Goal: Task Accomplishment & Management: Manage account settings

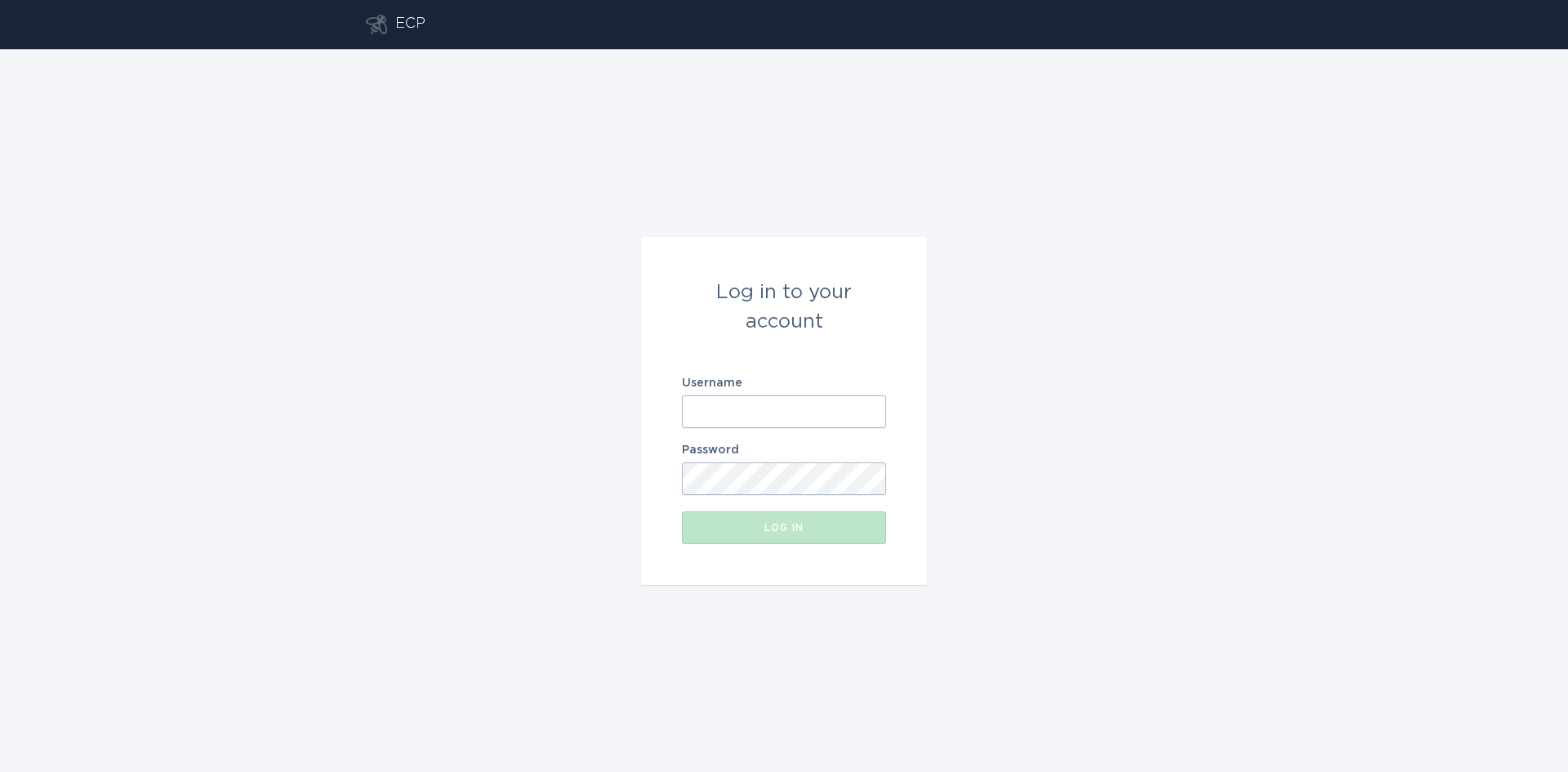
click at [787, 419] on input "Username" at bounding box center [783, 411] width 204 height 33
click at [0, 771] on com-1password-button at bounding box center [0, 772] width 0 height 0
type input "[EMAIL_ADDRESS][DOMAIN_NAME]"
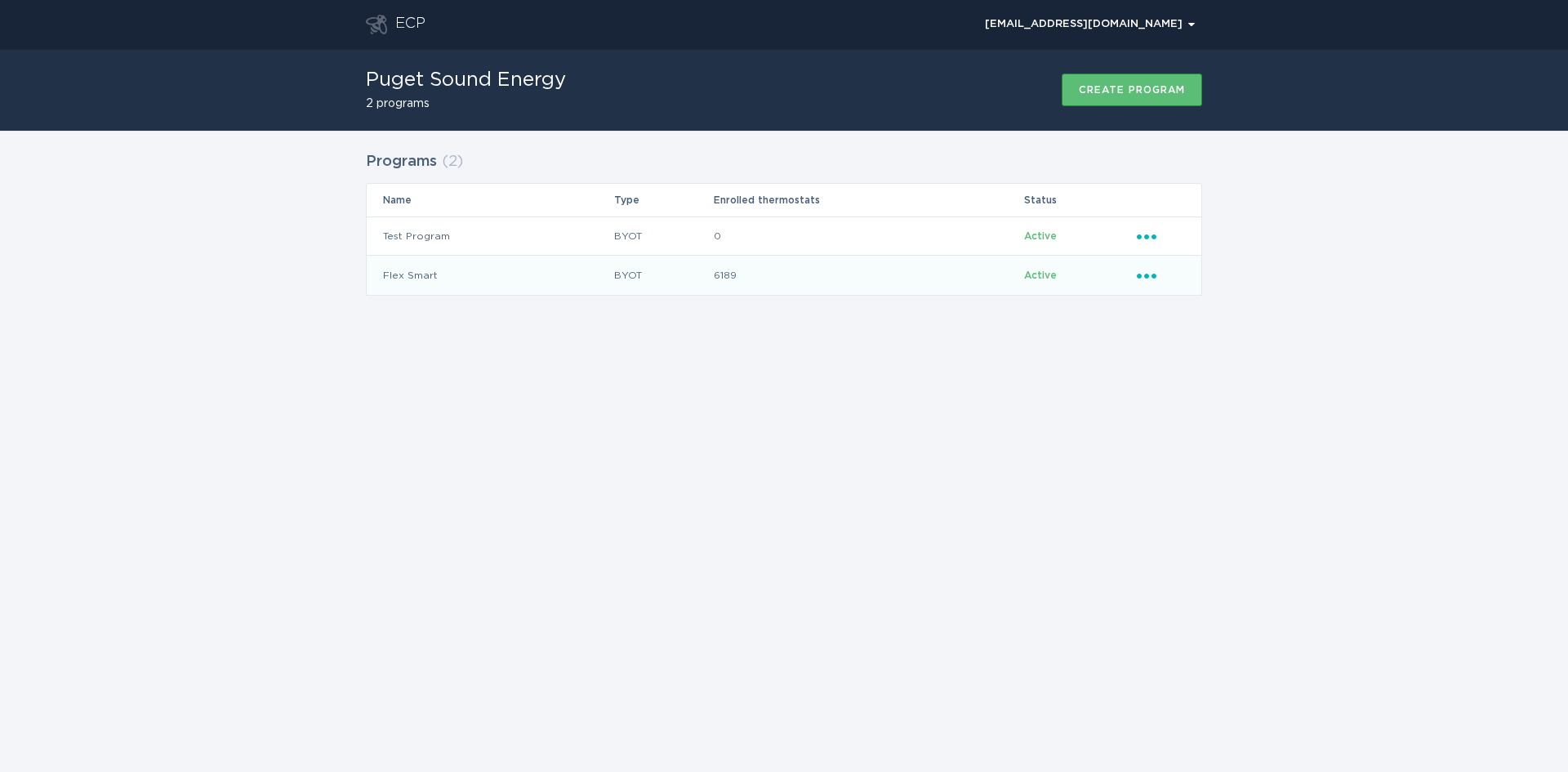
click at [1154, 283] on div "Ellipsis" at bounding box center [1161, 275] width 48 height 18
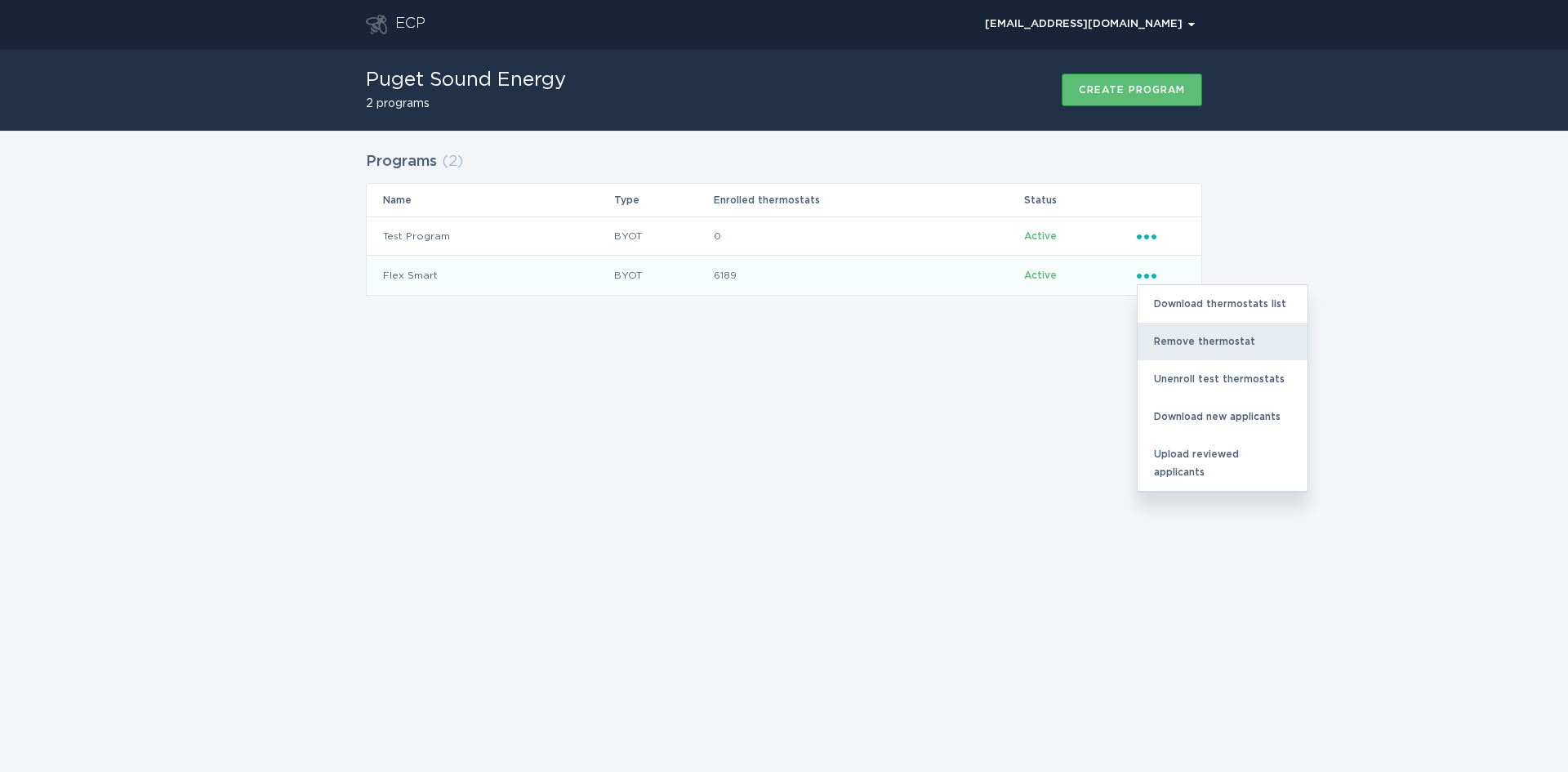
click at [1204, 345] on div "Remove thermostat" at bounding box center [1223, 341] width 170 height 37
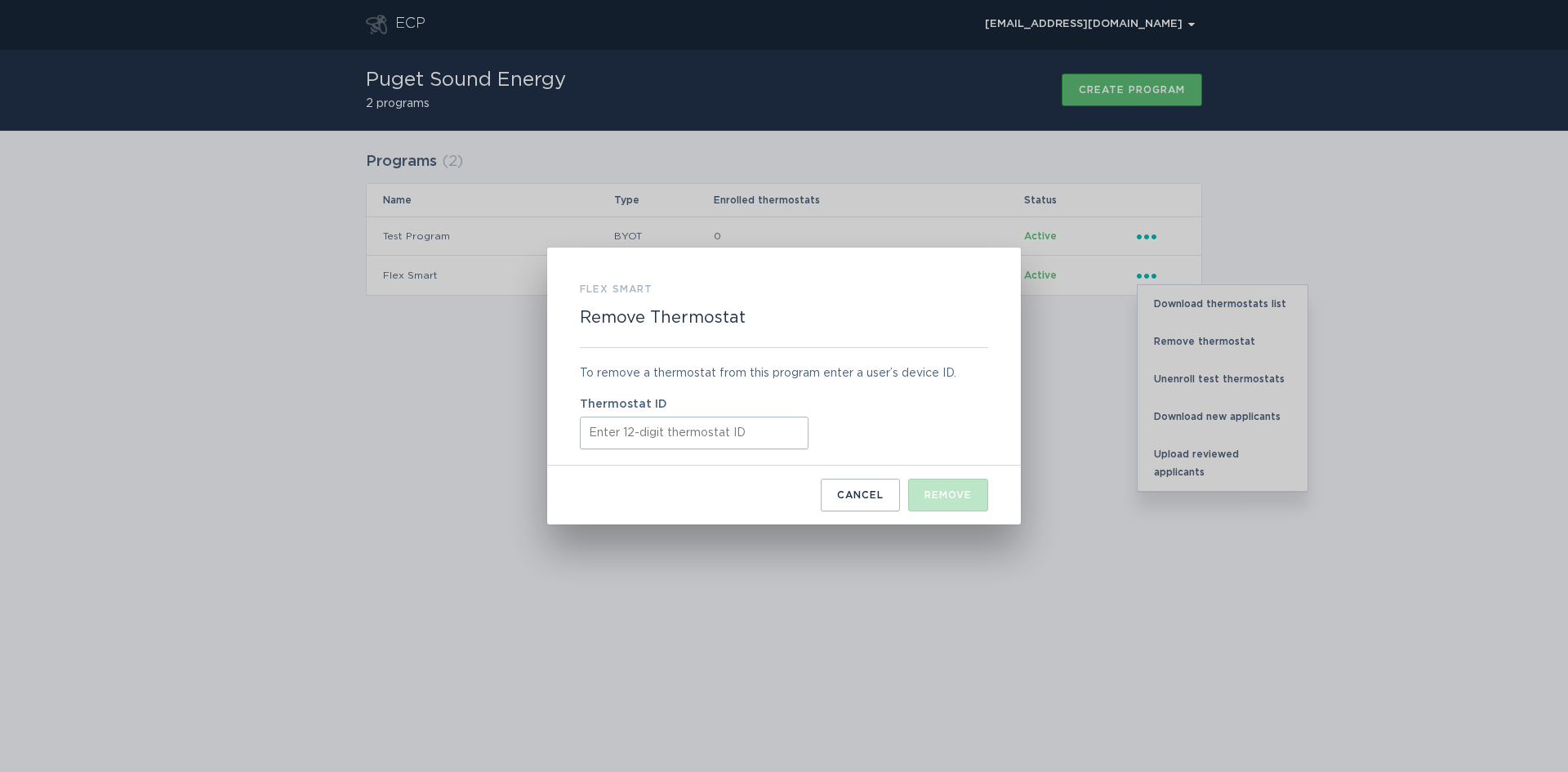
click at [626, 429] on input "Thermostat ID" at bounding box center [694, 432] width 229 height 33
paste input "310194468613"
type input "310194468613"
click at [943, 496] on div "Remove" at bounding box center [948, 495] width 47 height 10
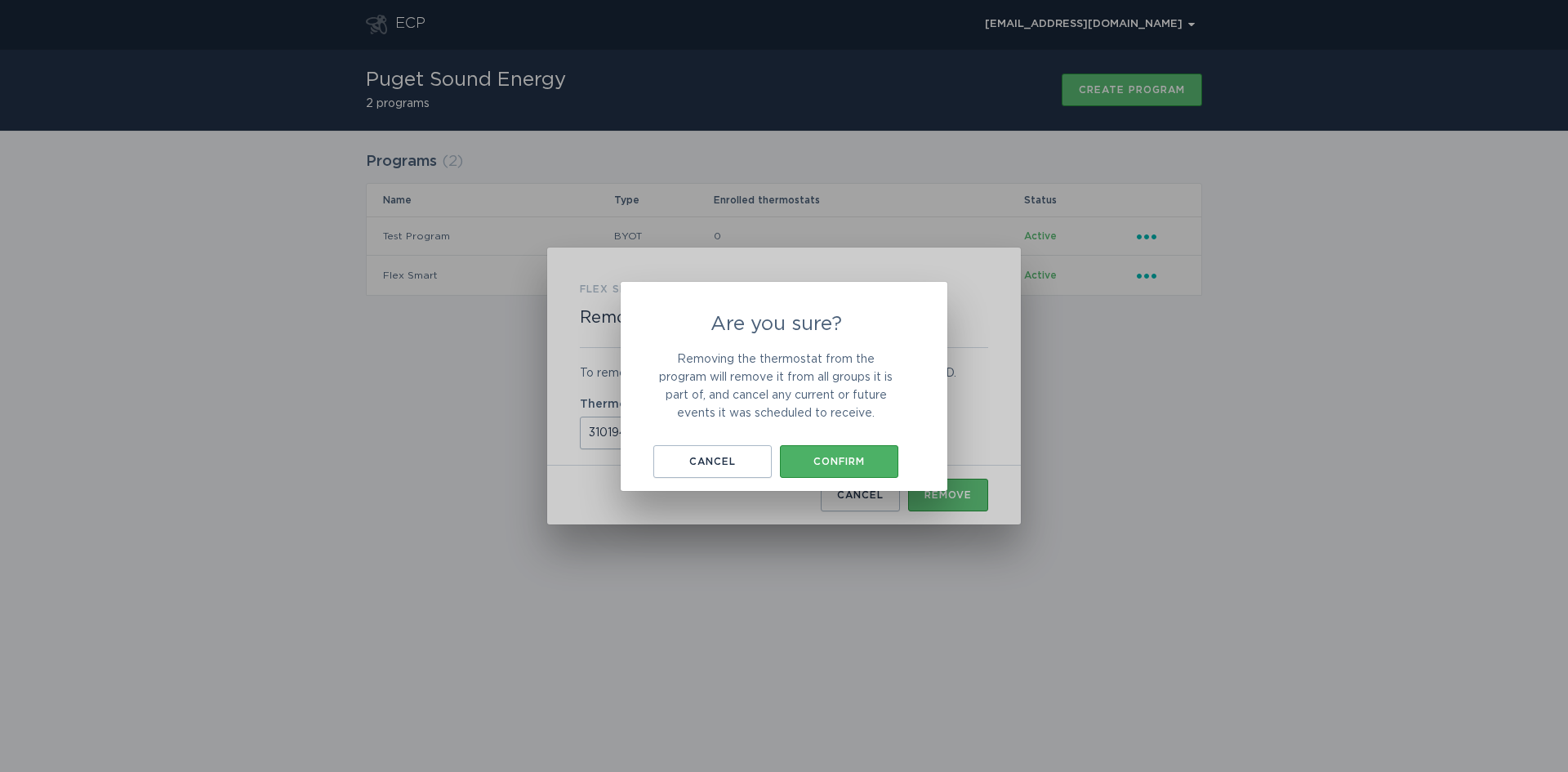
click at [862, 464] on div "Confirm" at bounding box center [839, 461] width 103 height 10
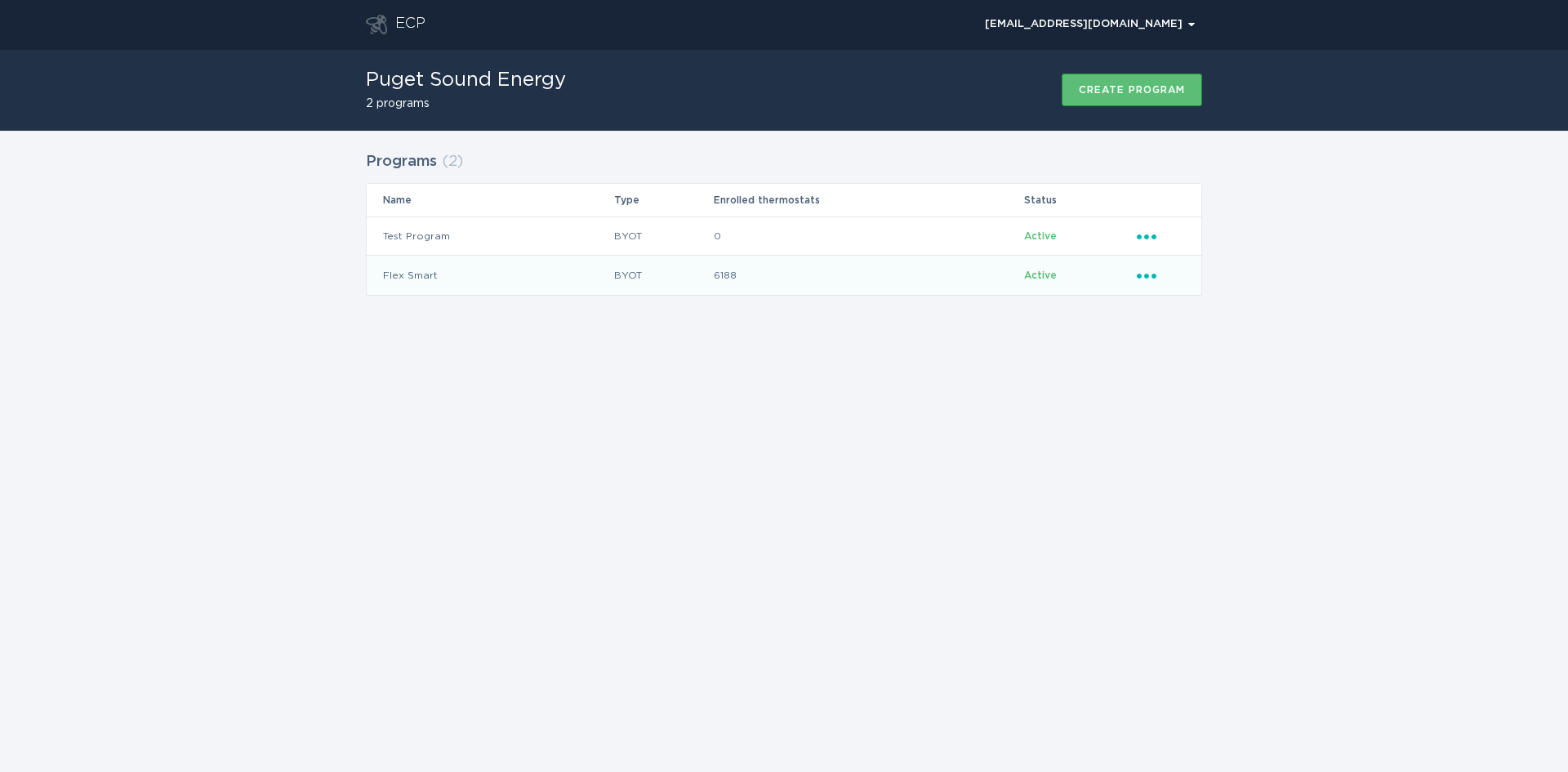
click at [1146, 275] on icon "Popover menu" at bounding box center [1147, 275] width 20 height 5
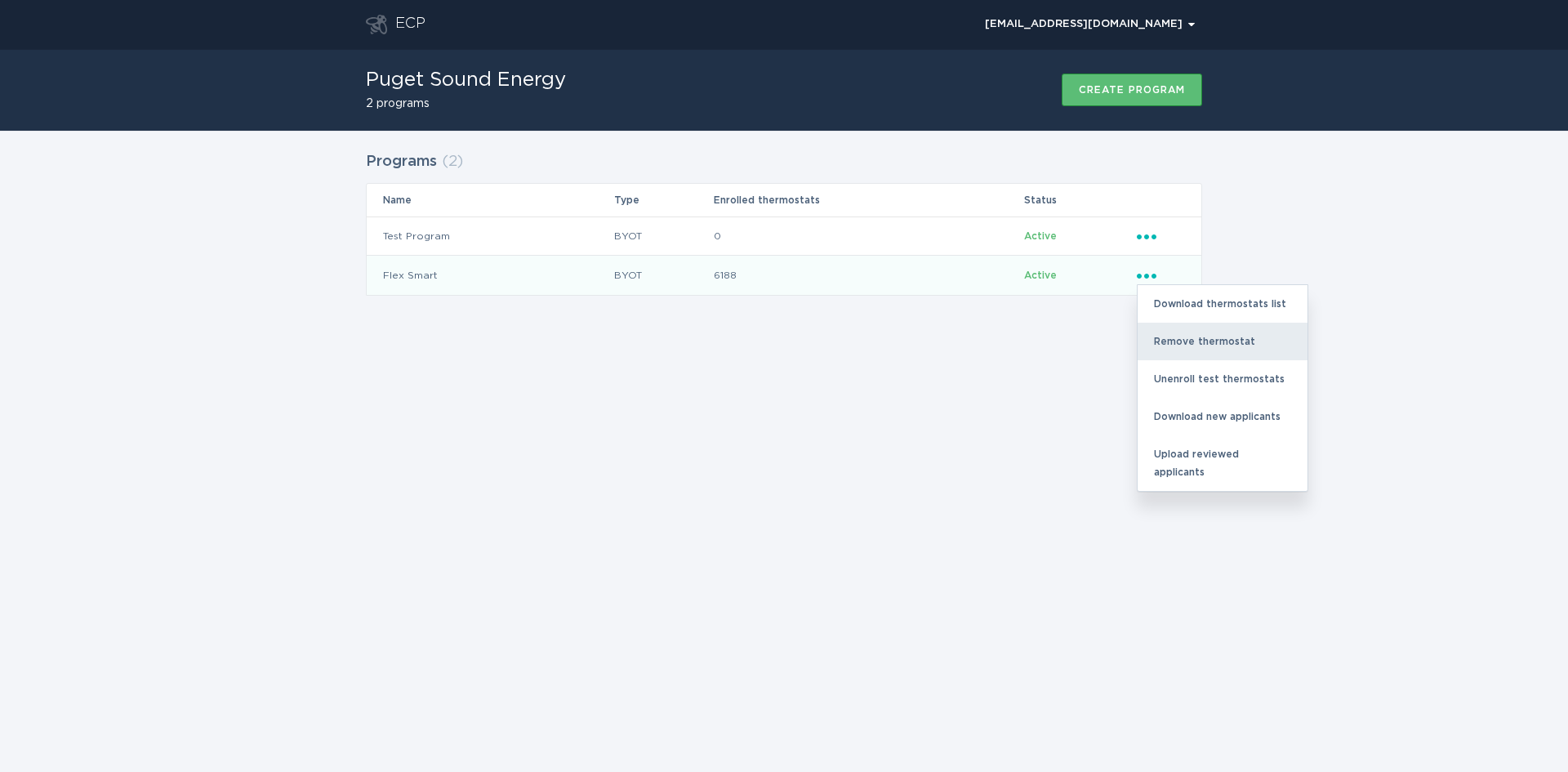
click at [1183, 343] on div "Remove thermostat" at bounding box center [1223, 341] width 170 height 37
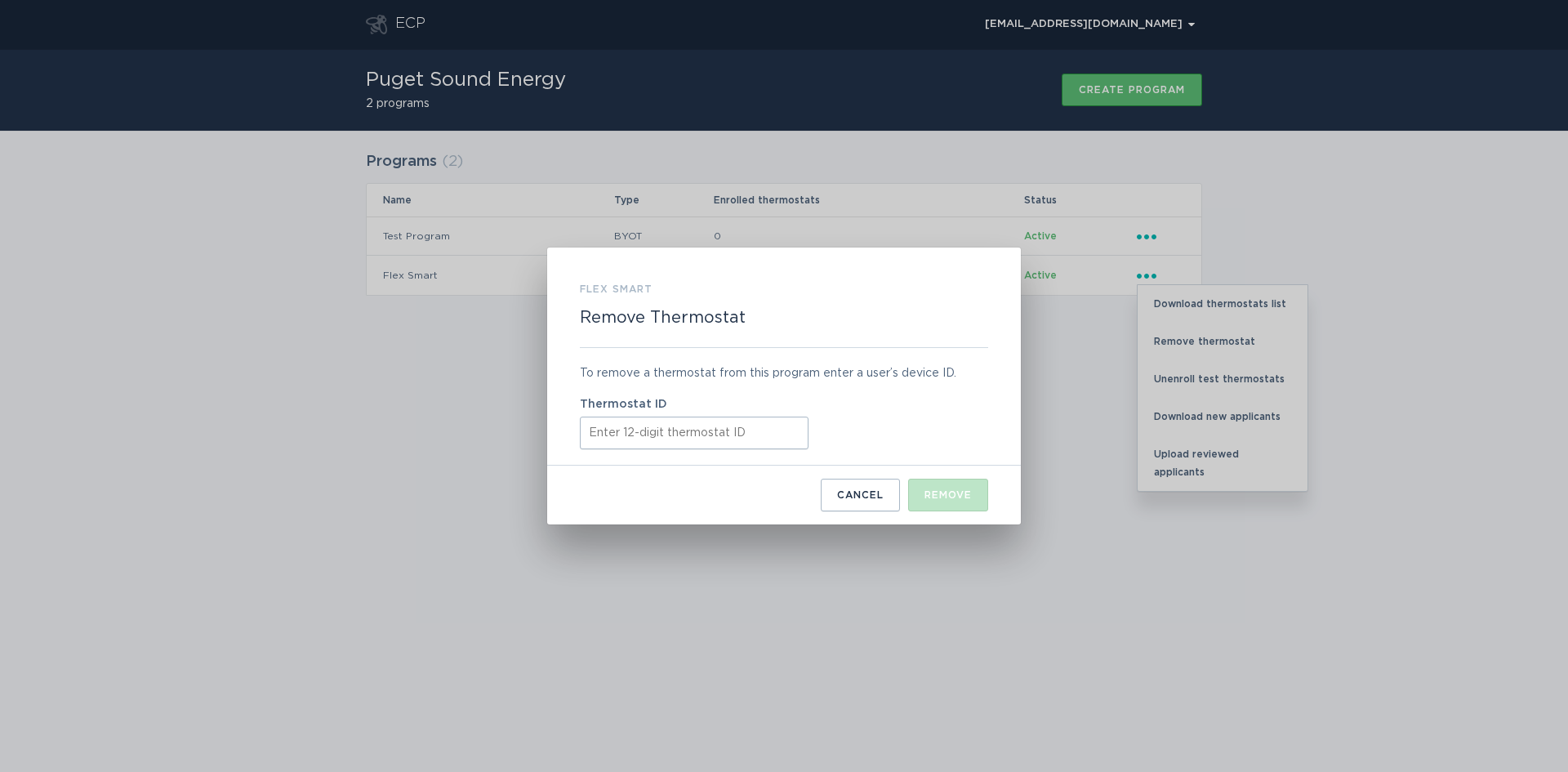
click at [602, 434] on input "Thermostat ID" at bounding box center [694, 432] width 229 height 33
paste input "311053418578"
type input "311053418578"
click at [948, 484] on button "Remove" at bounding box center [948, 494] width 80 height 33
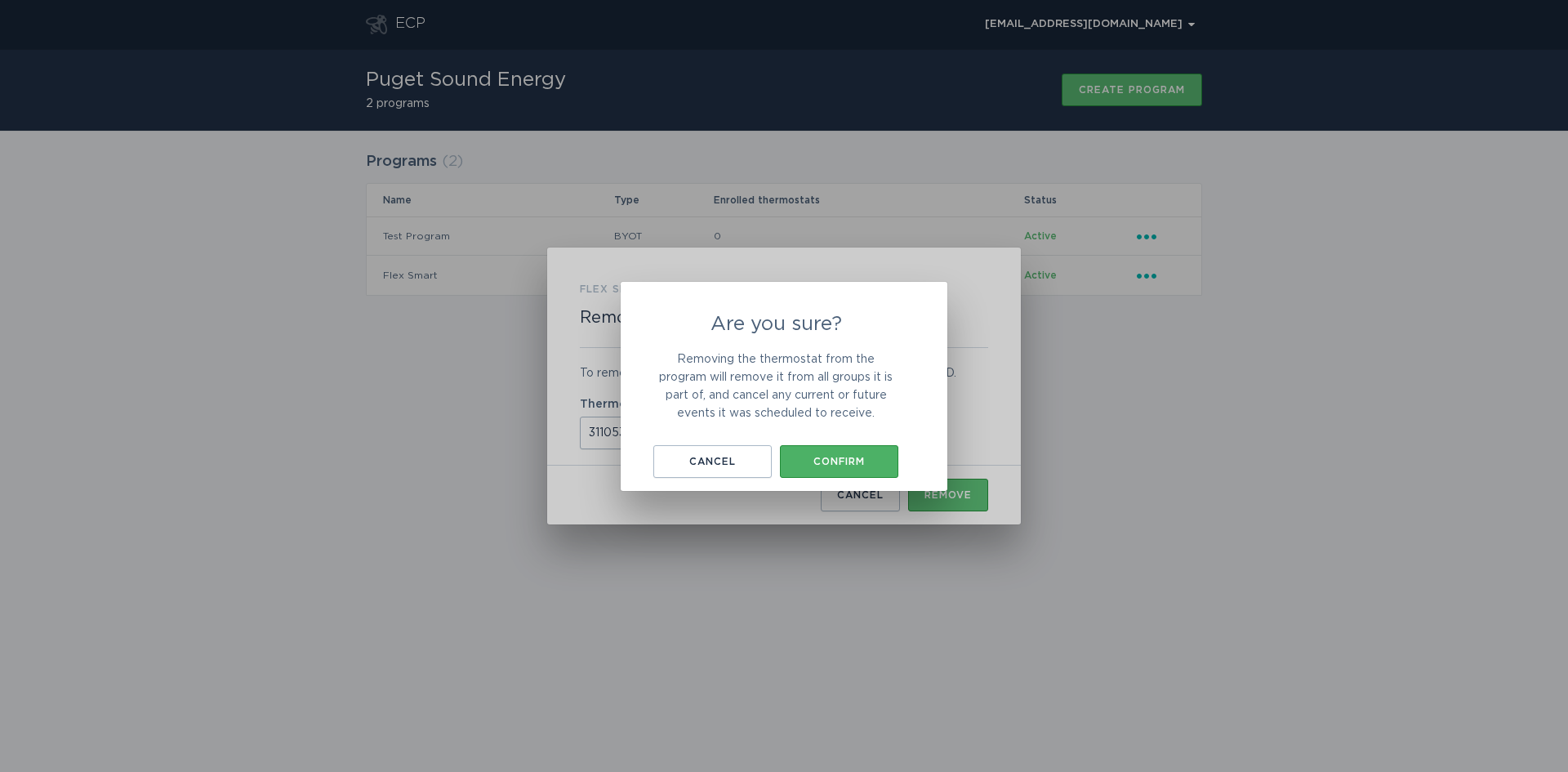
click at [831, 457] on div "Confirm" at bounding box center [839, 461] width 103 height 10
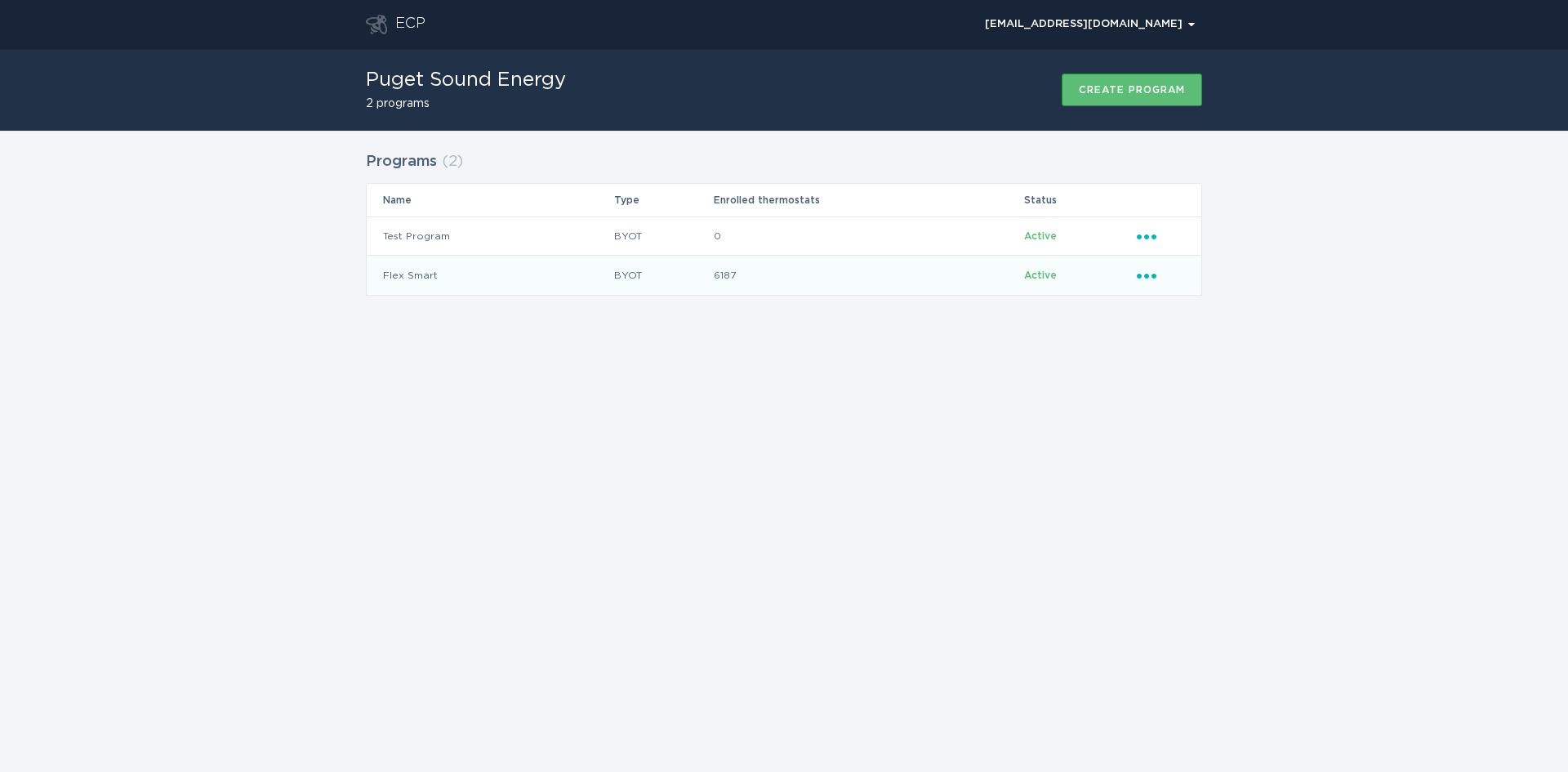
click at [1144, 274] on icon "Ellipsis" at bounding box center [1148, 273] width 23 height 14
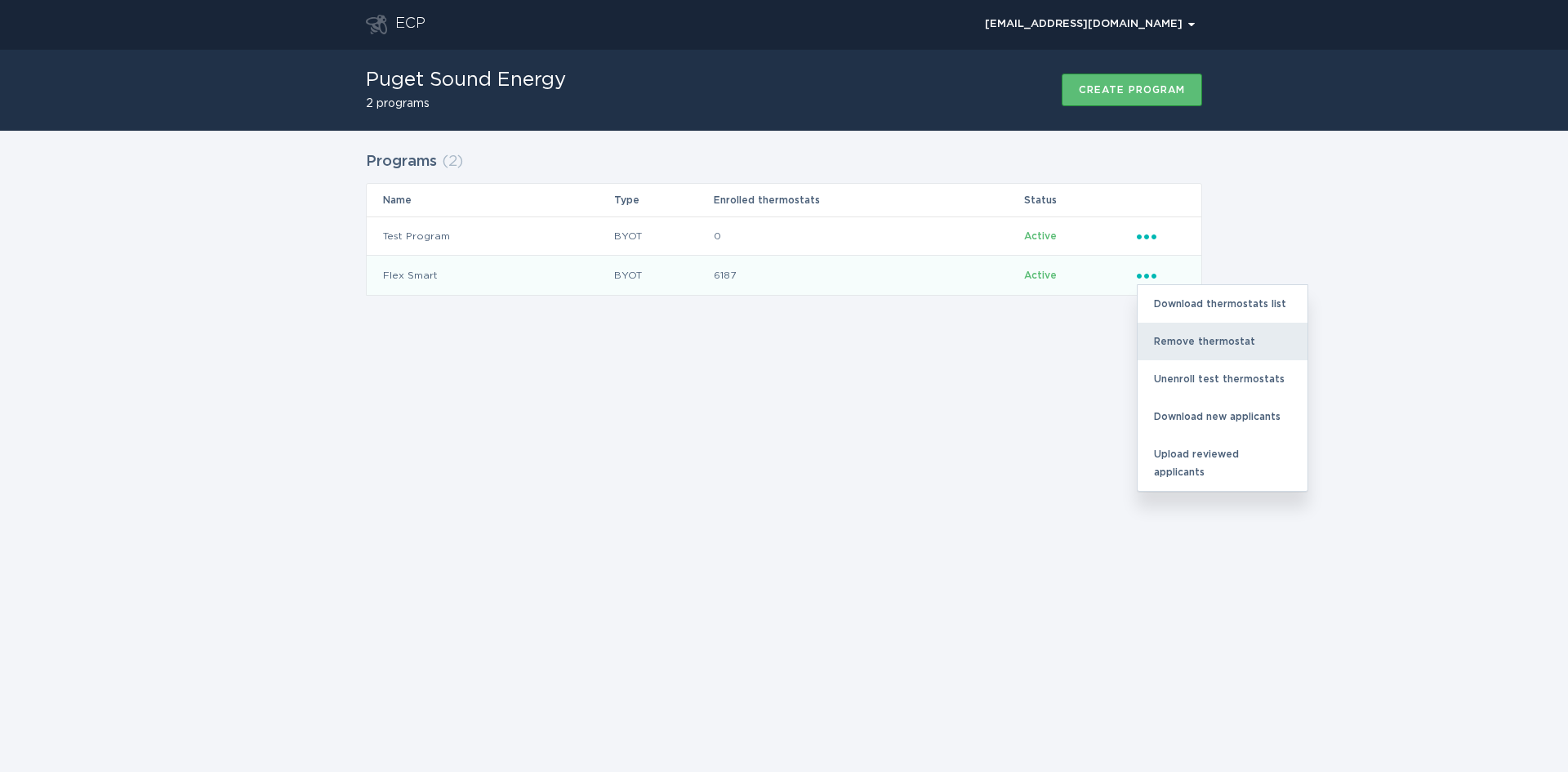
click at [1181, 337] on div "Remove thermostat" at bounding box center [1223, 341] width 170 height 37
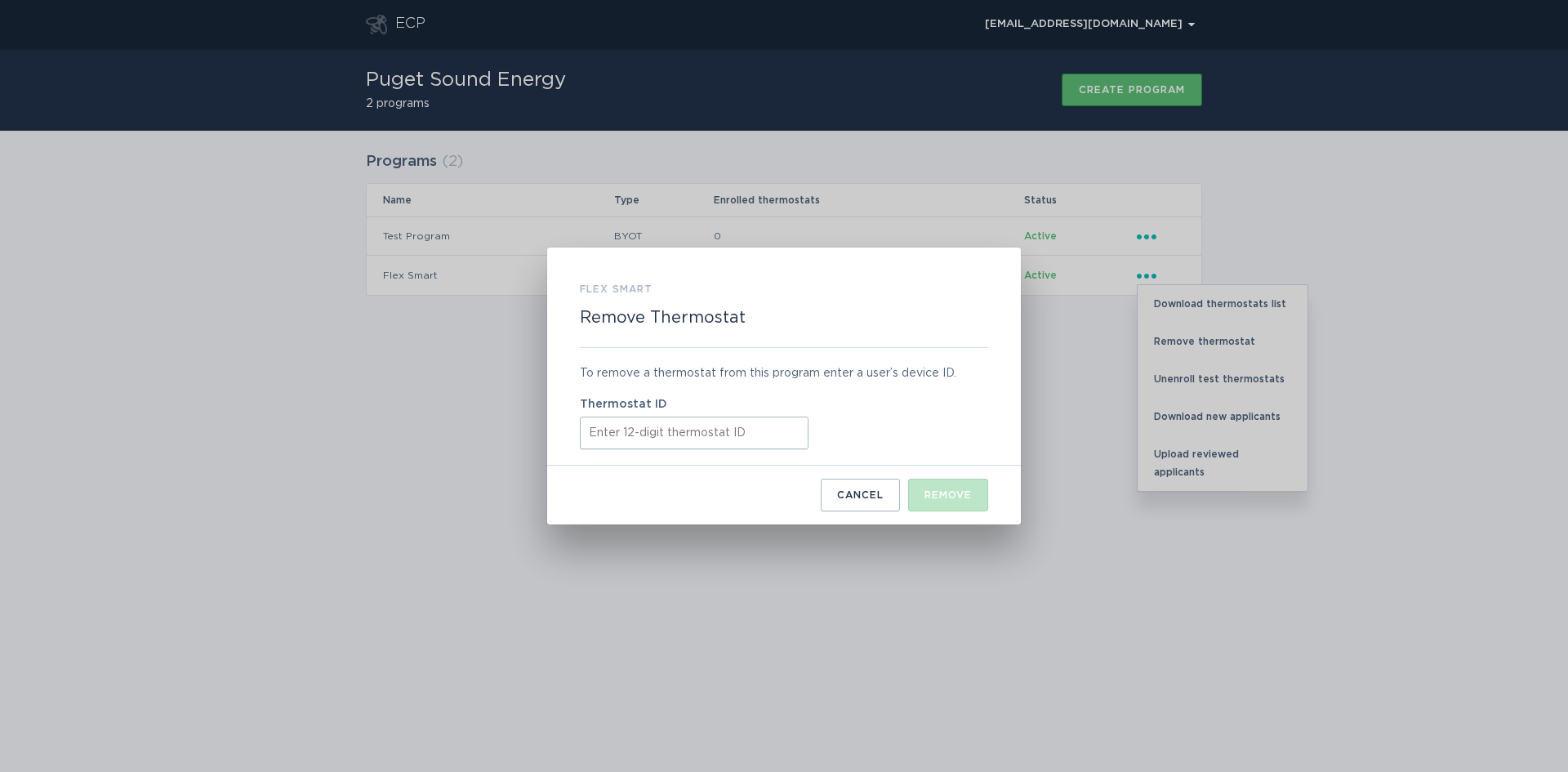
click at [651, 437] on input "Thermostat ID" at bounding box center [694, 432] width 229 height 33
paste input "311054684941"
type input "311054684941"
click at [949, 486] on button "Remove" at bounding box center [948, 494] width 80 height 33
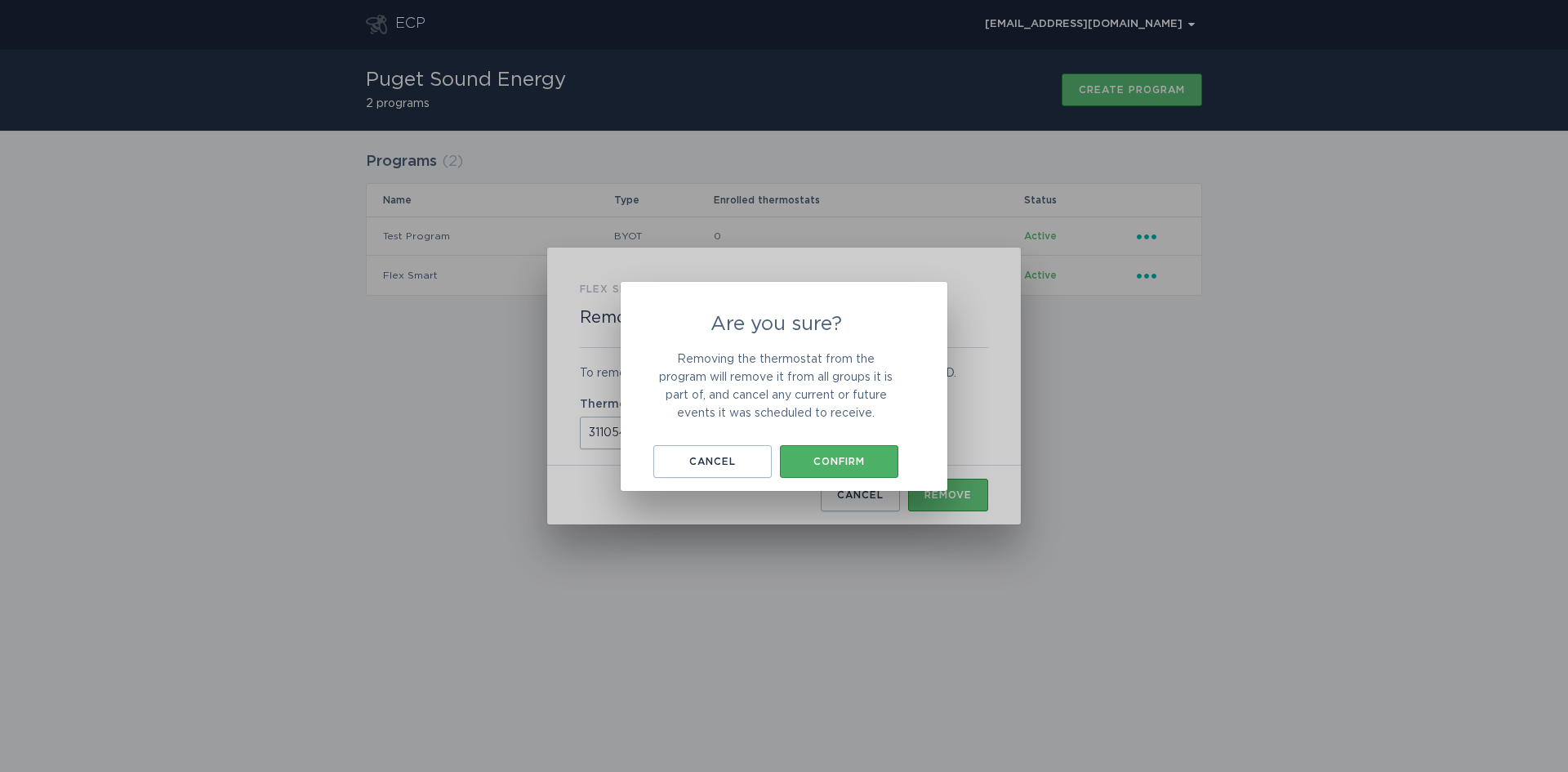
click at [838, 463] on div "Confirm" at bounding box center [839, 461] width 103 height 10
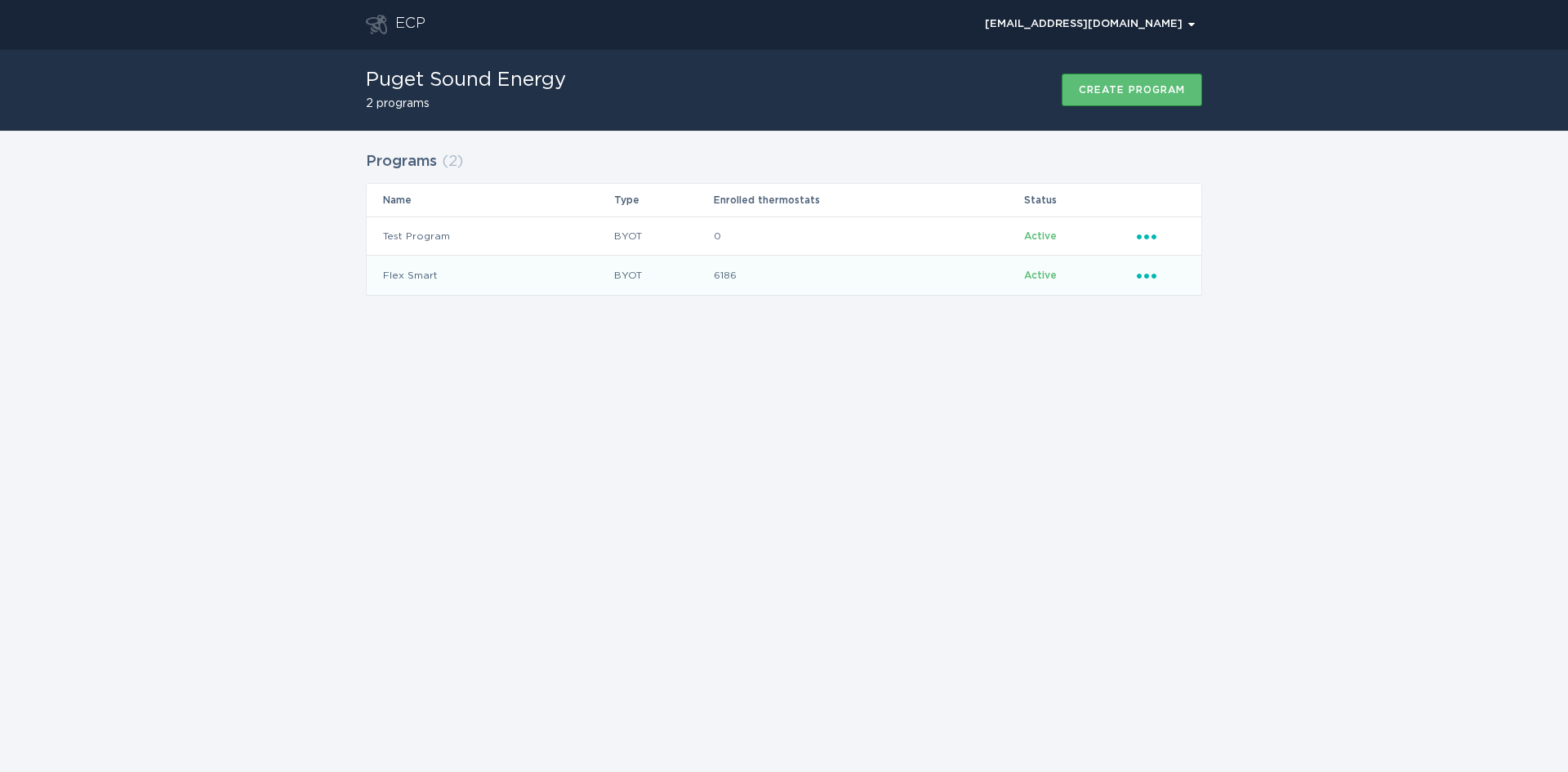
click at [1158, 282] on div "Ellipsis" at bounding box center [1161, 275] width 48 height 18
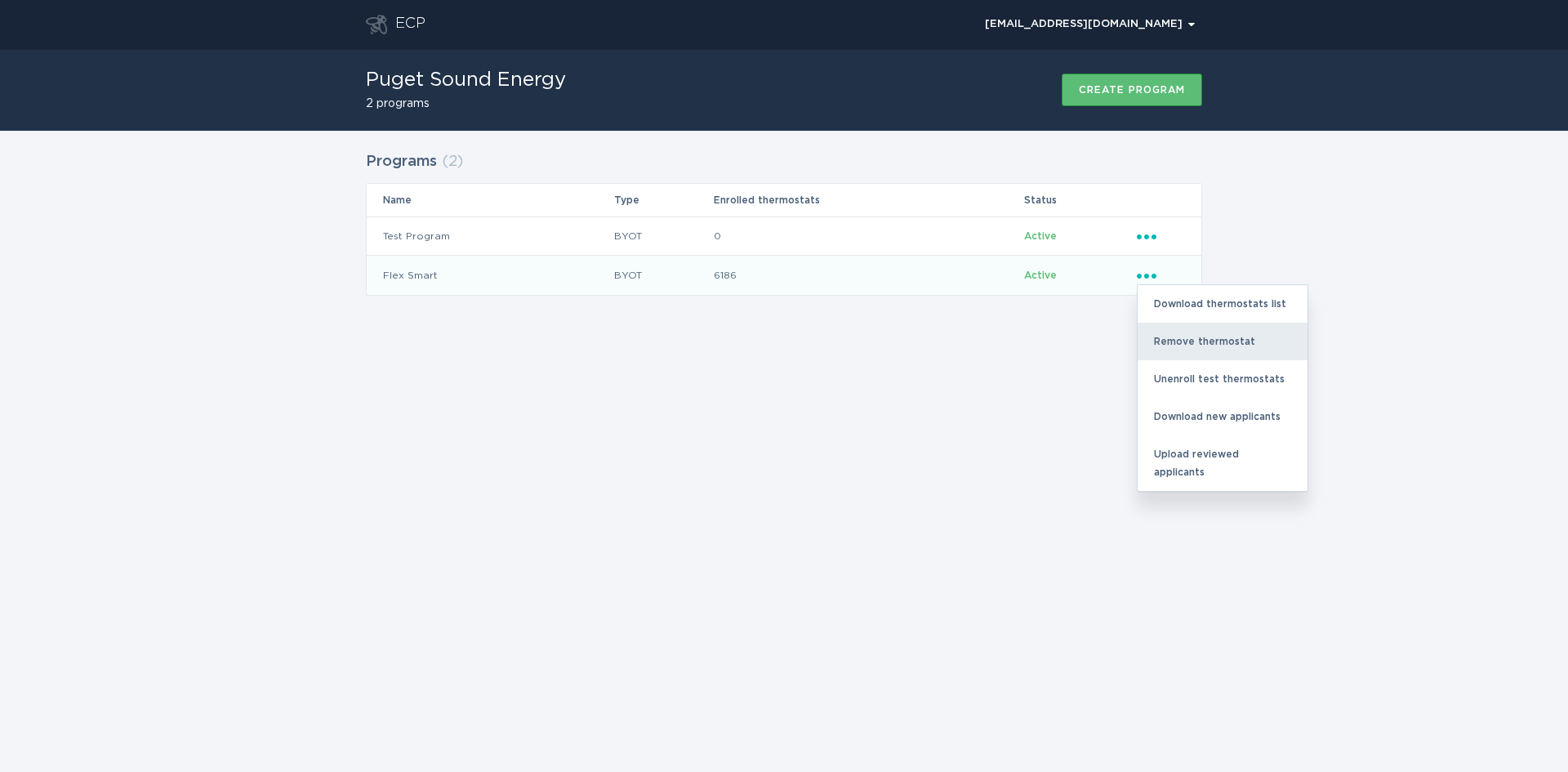
click at [1176, 352] on div "Remove thermostat" at bounding box center [1223, 341] width 170 height 37
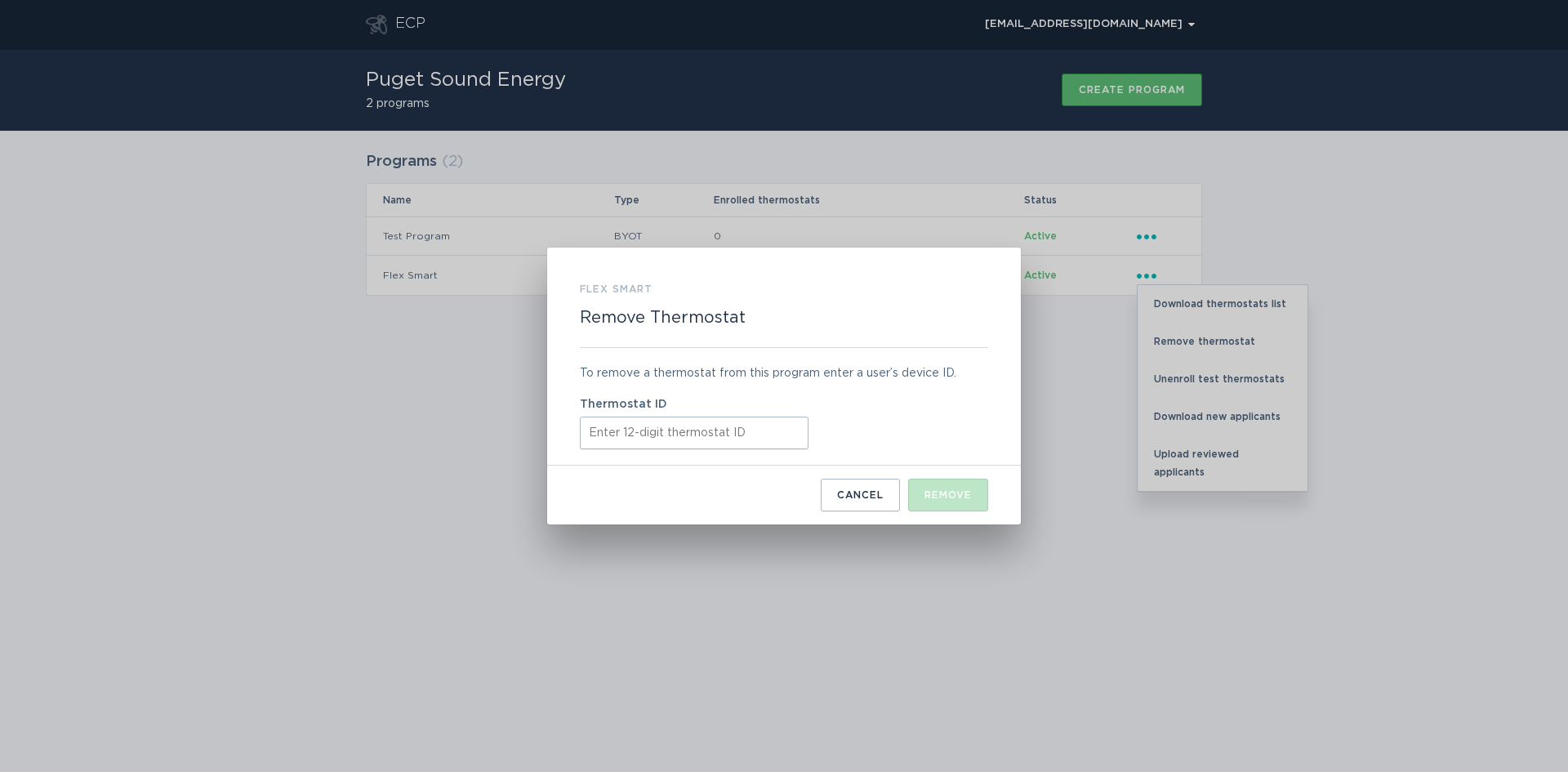
click at [651, 445] on input "Thermostat ID" at bounding box center [694, 432] width 229 height 33
paste input "311093569928"
type input "311093569928"
click at [953, 492] on div "Remove" at bounding box center [948, 495] width 47 height 10
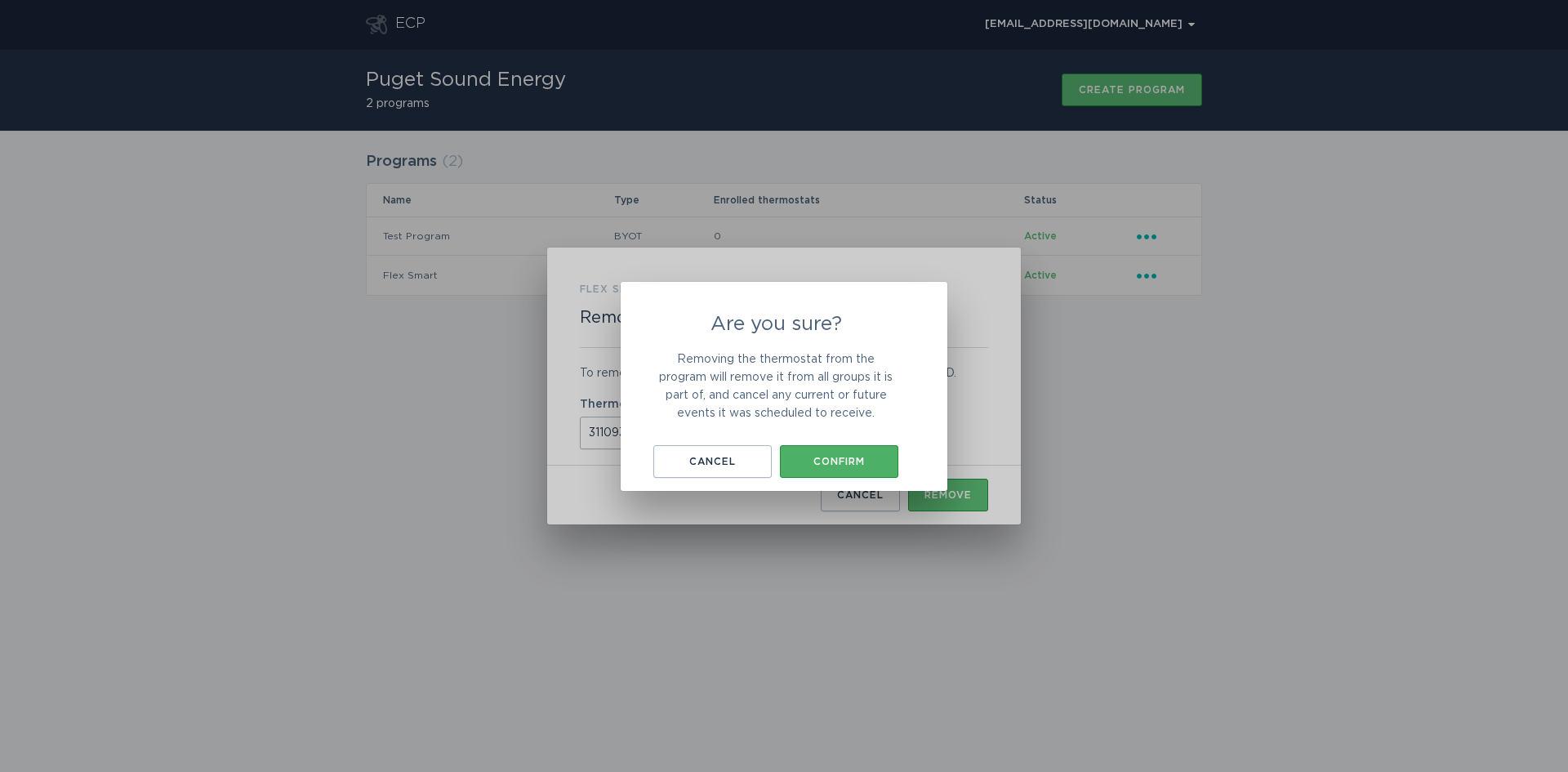
click at [868, 458] on div "Confirm" at bounding box center [839, 461] width 103 height 10
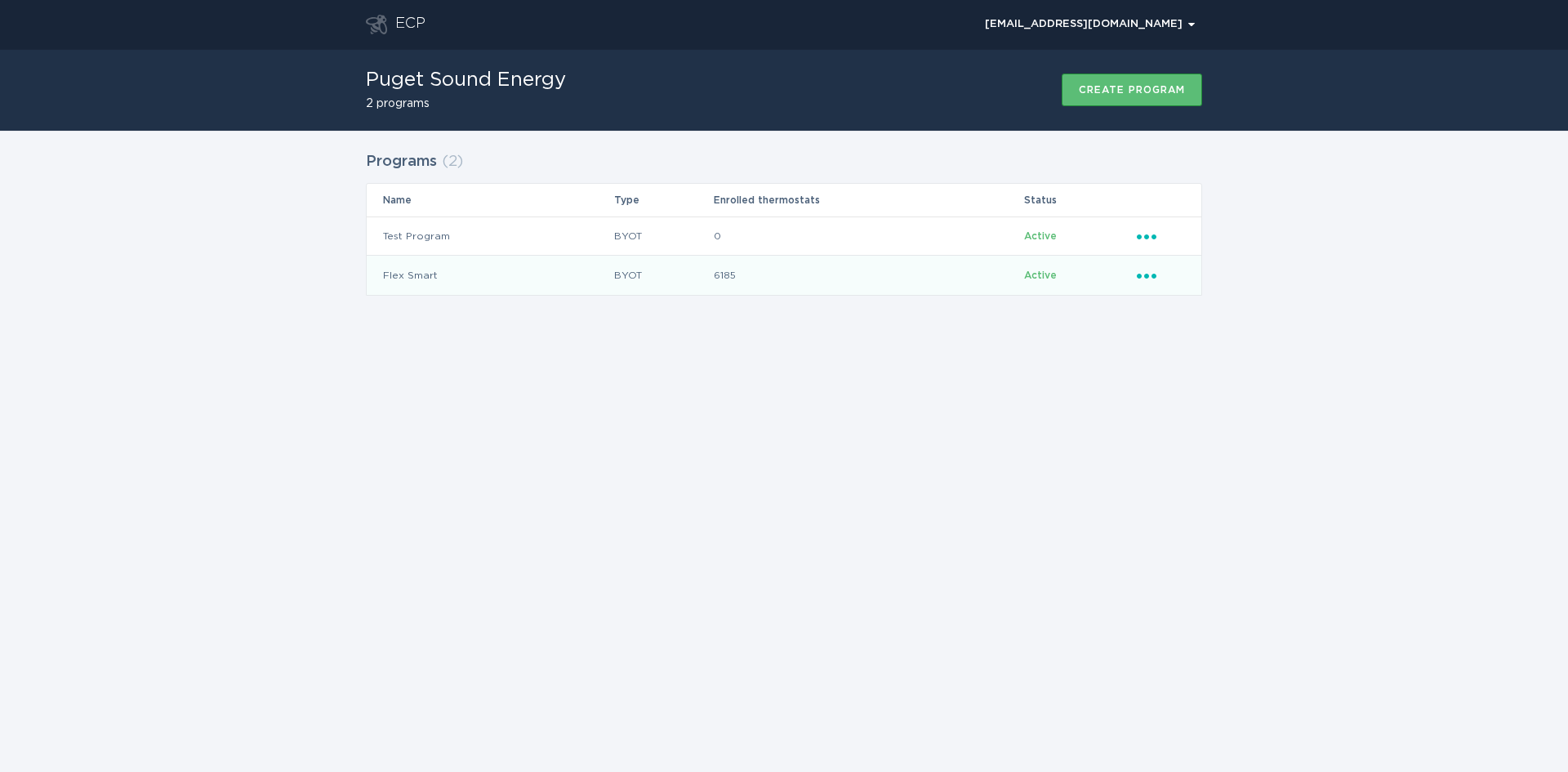
click at [1148, 276] on icon "Popover menu" at bounding box center [1147, 275] width 20 height 5
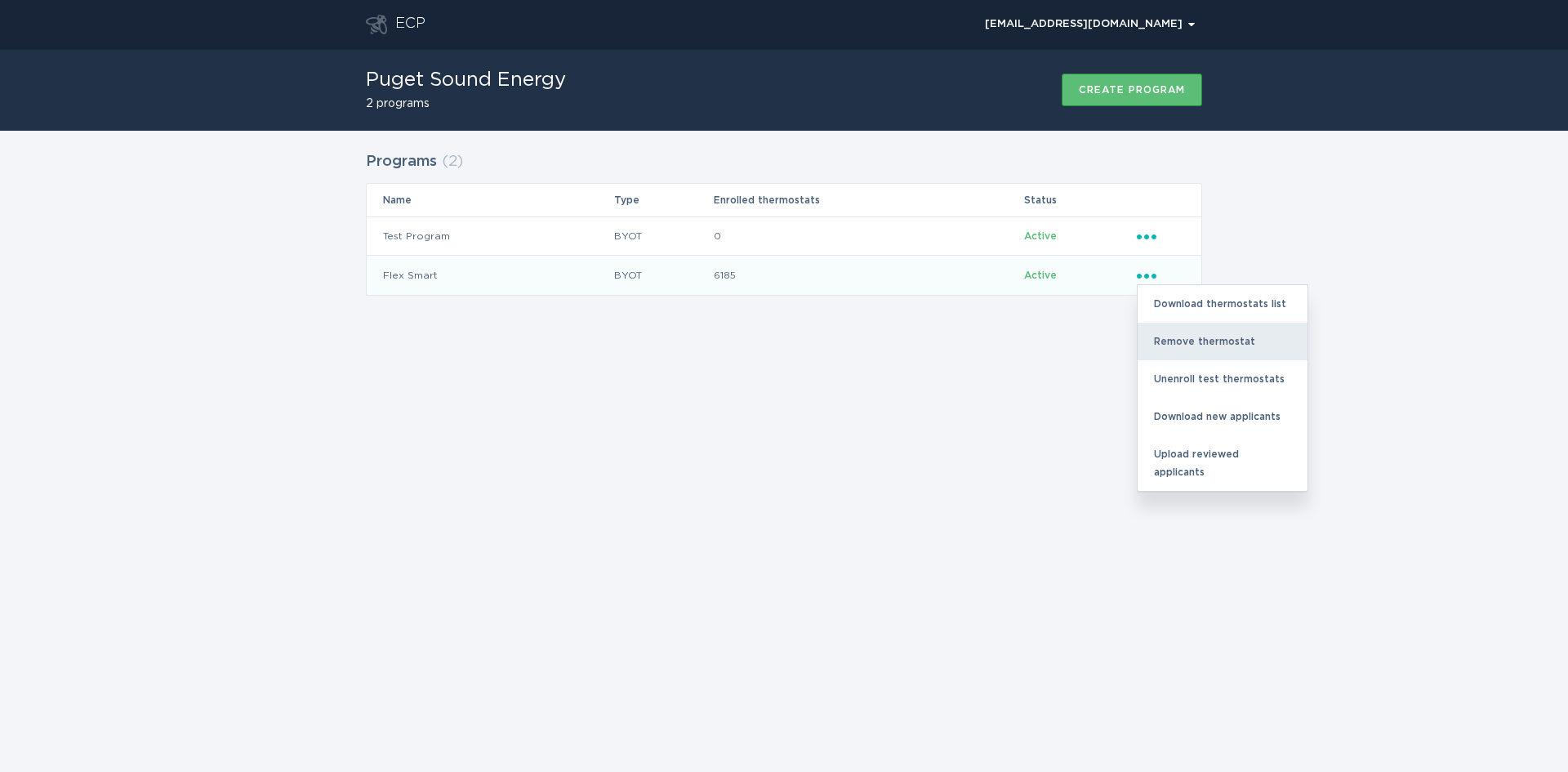
click at [1186, 346] on div "Remove thermostat" at bounding box center [1223, 341] width 170 height 37
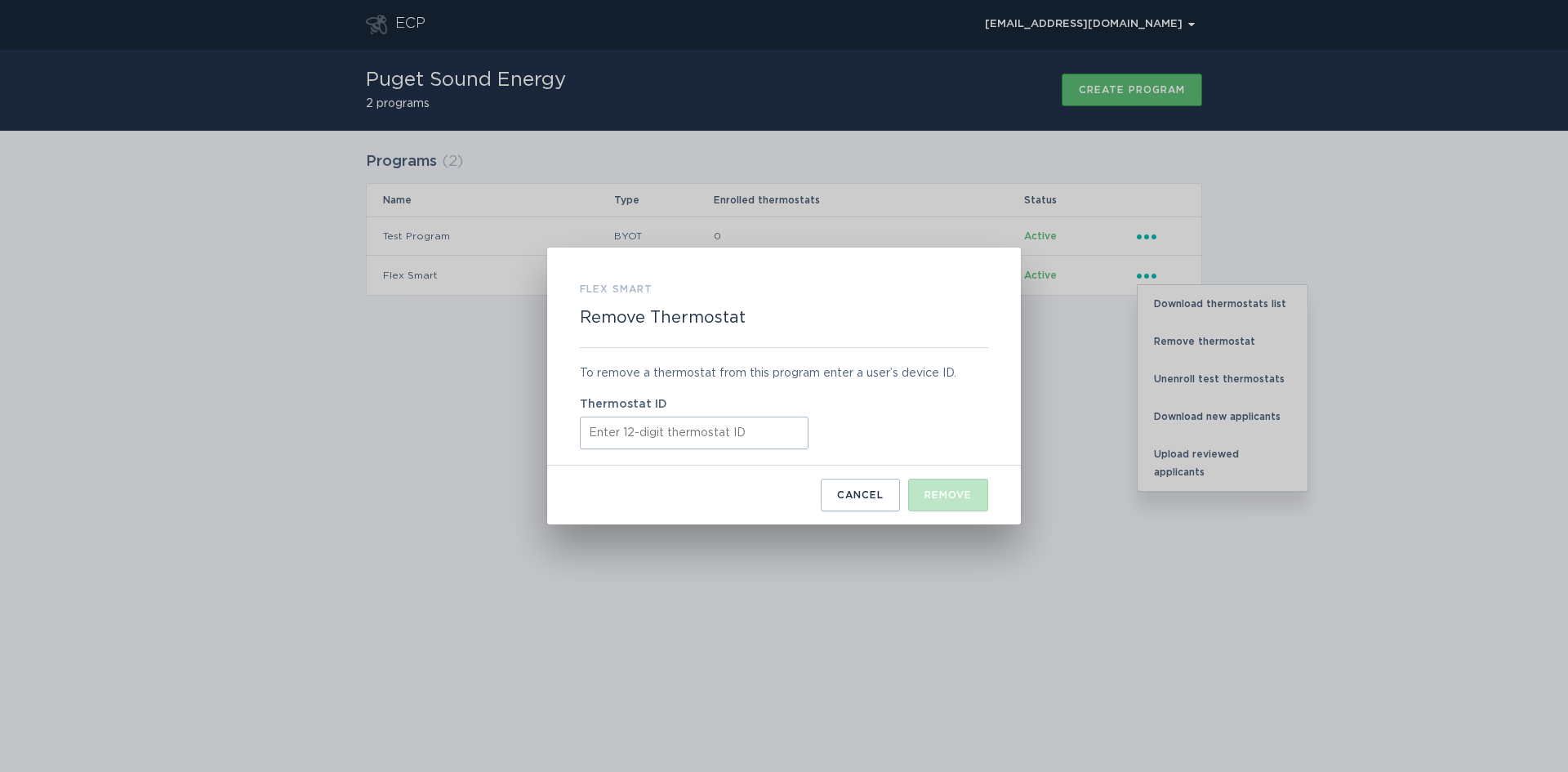
click at [594, 438] on input "Thermostat ID" at bounding box center [694, 432] width 229 height 33
paste input "319239471016"
type input "319239471016"
click at [949, 495] on div "Remove" at bounding box center [948, 495] width 47 height 10
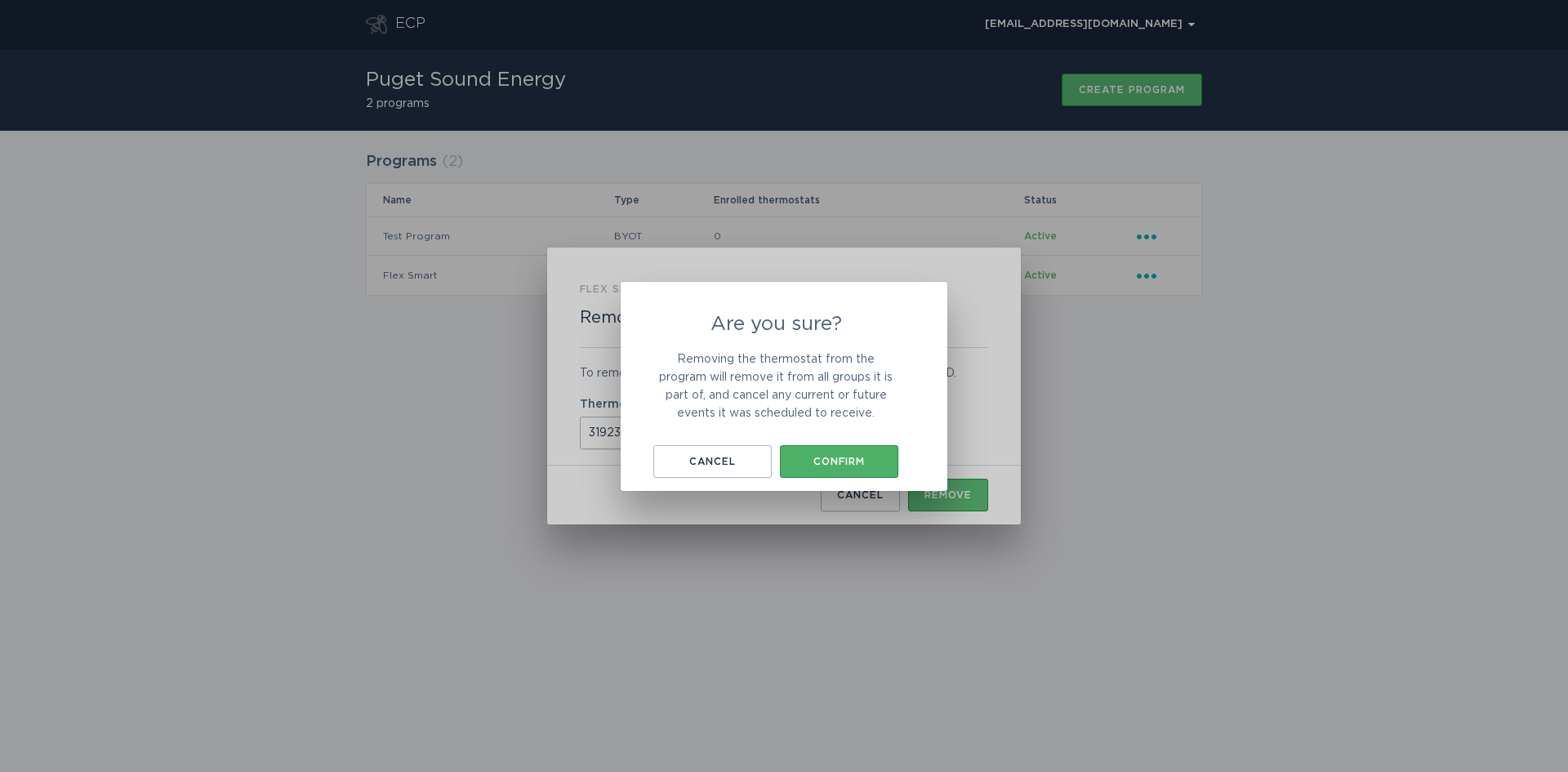
click at [871, 466] on button "Confirm" at bounding box center [839, 460] width 118 height 33
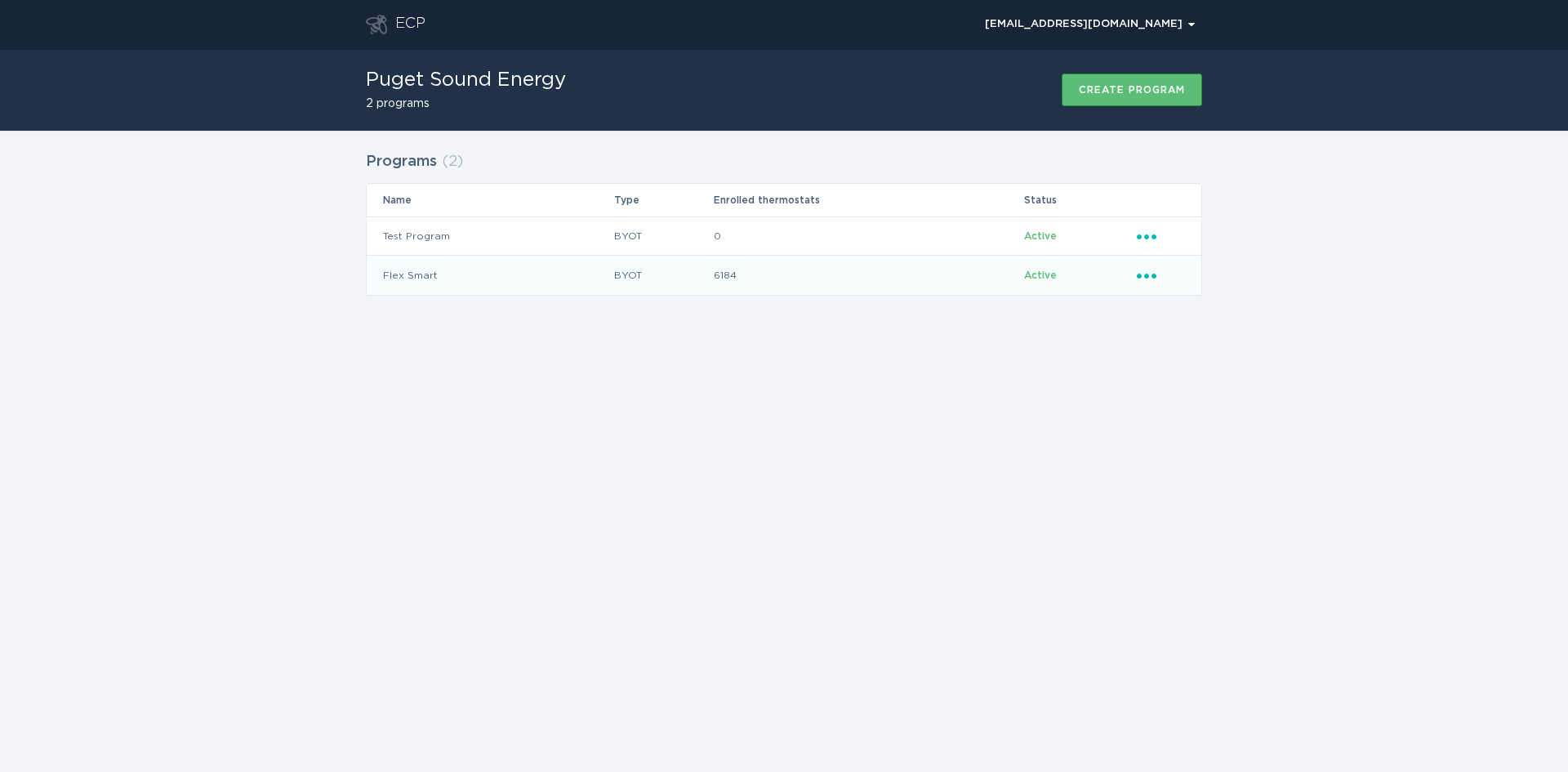
click at [1144, 276] on icon "Popover menu" at bounding box center [1147, 275] width 20 height 5
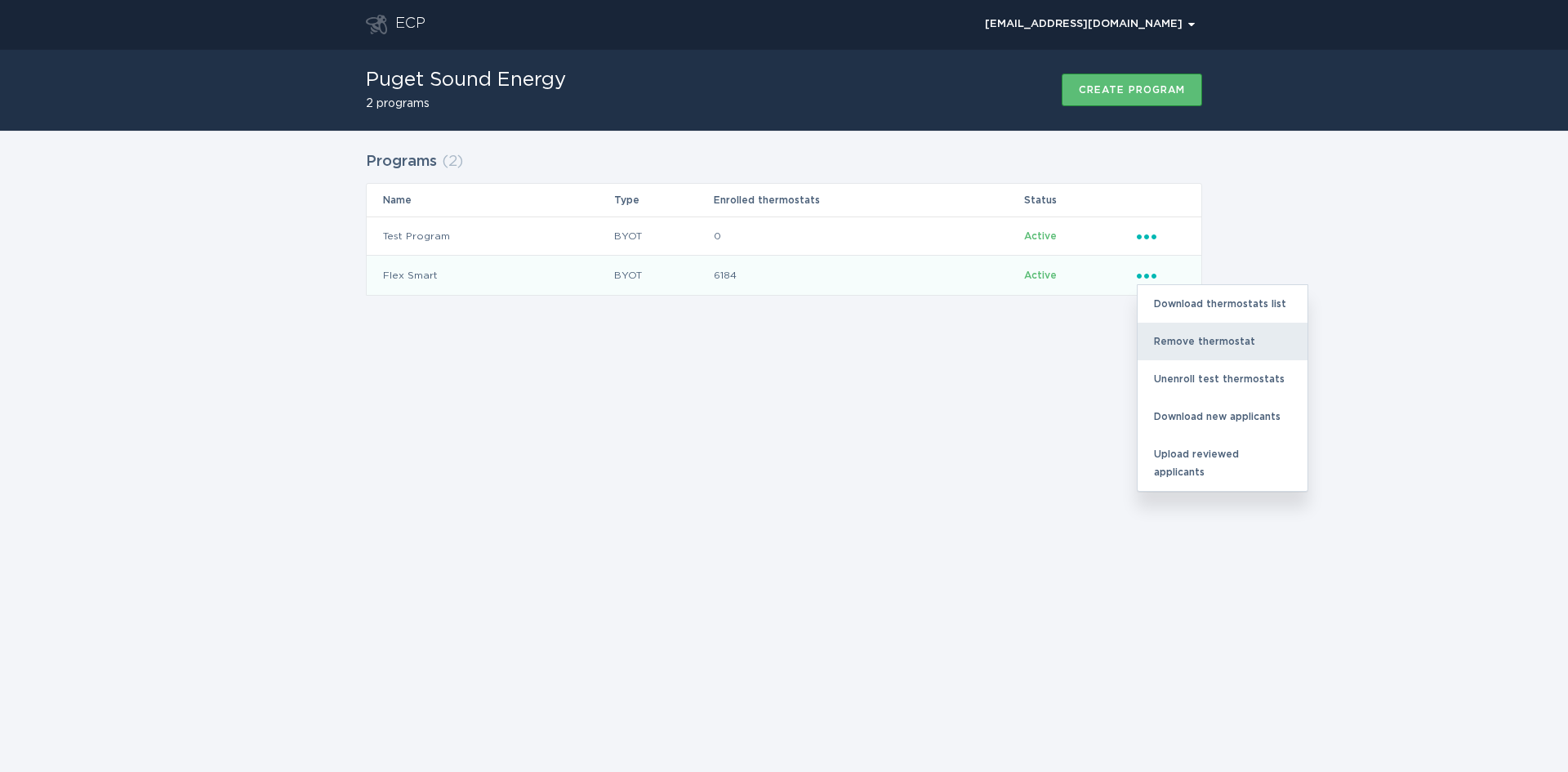
click at [1200, 339] on div "Remove thermostat" at bounding box center [1223, 341] width 170 height 37
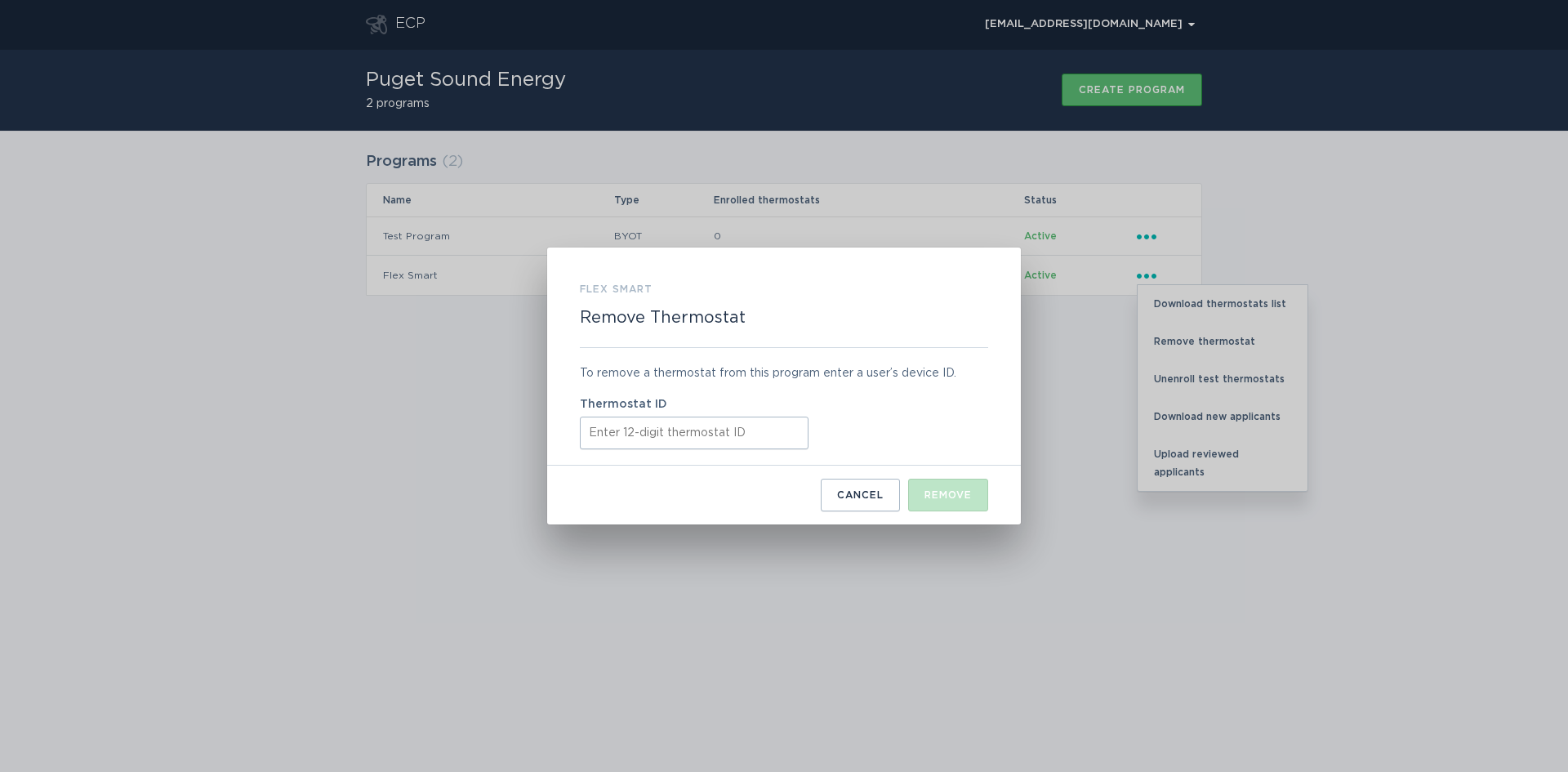
click at [643, 431] on input "Thermostat ID" at bounding box center [694, 432] width 229 height 33
paste input "411901025076"
type input "411901025076"
click at [951, 482] on button "Remove" at bounding box center [948, 494] width 80 height 33
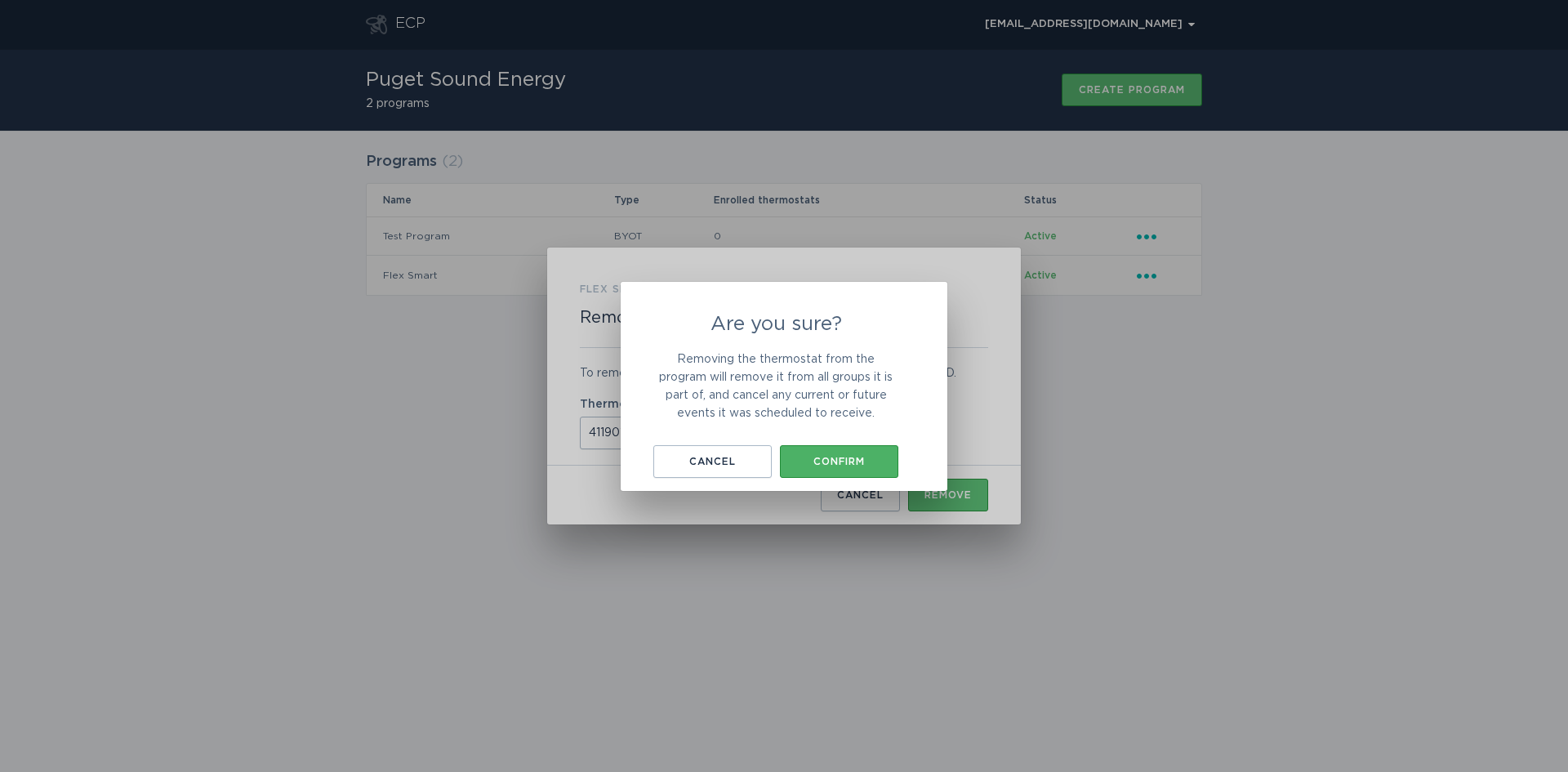
click at [868, 454] on button "Confirm" at bounding box center [839, 460] width 118 height 33
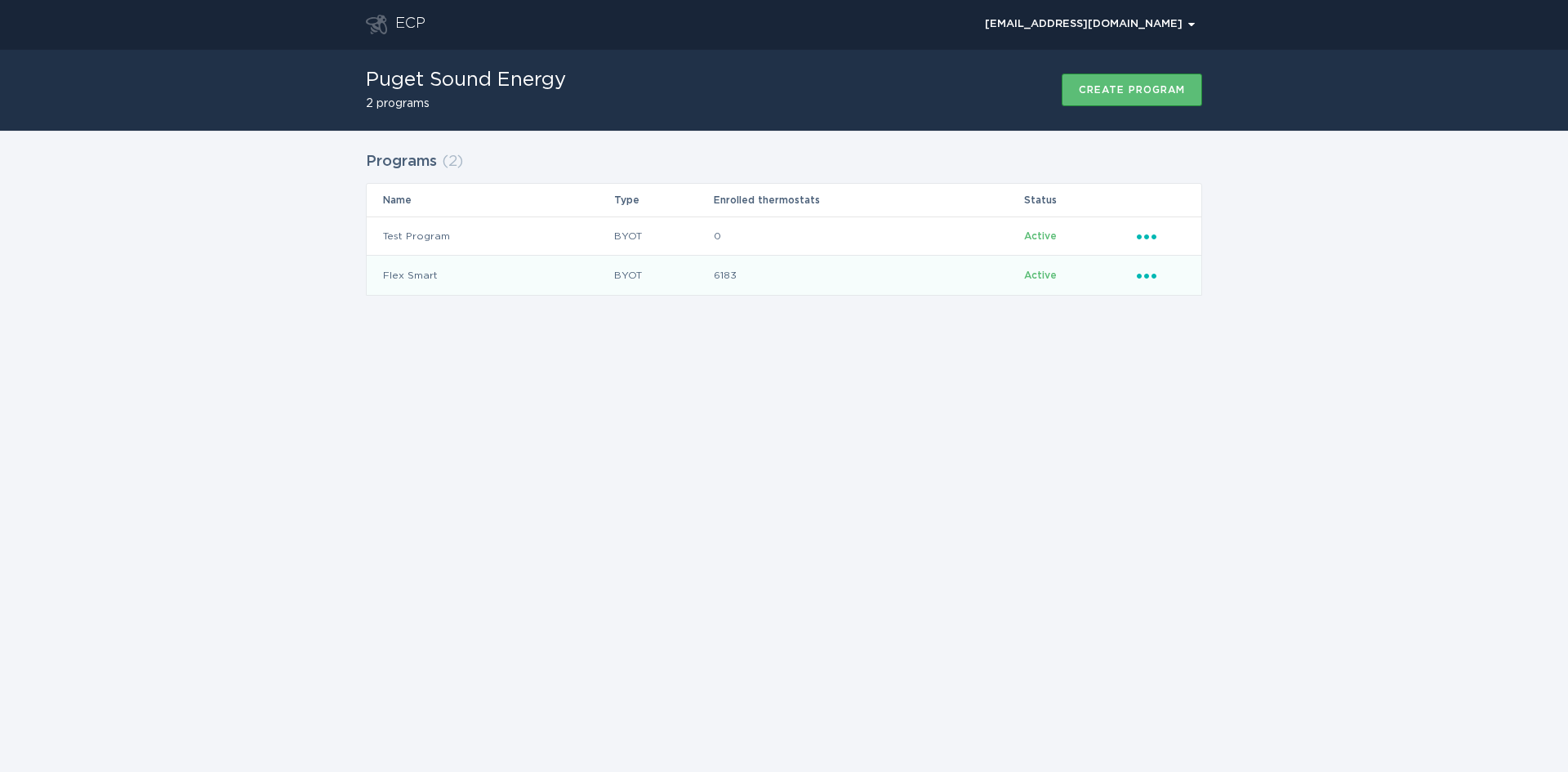
click at [1148, 278] on icon "Popover menu" at bounding box center [1147, 275] width 20 height 5
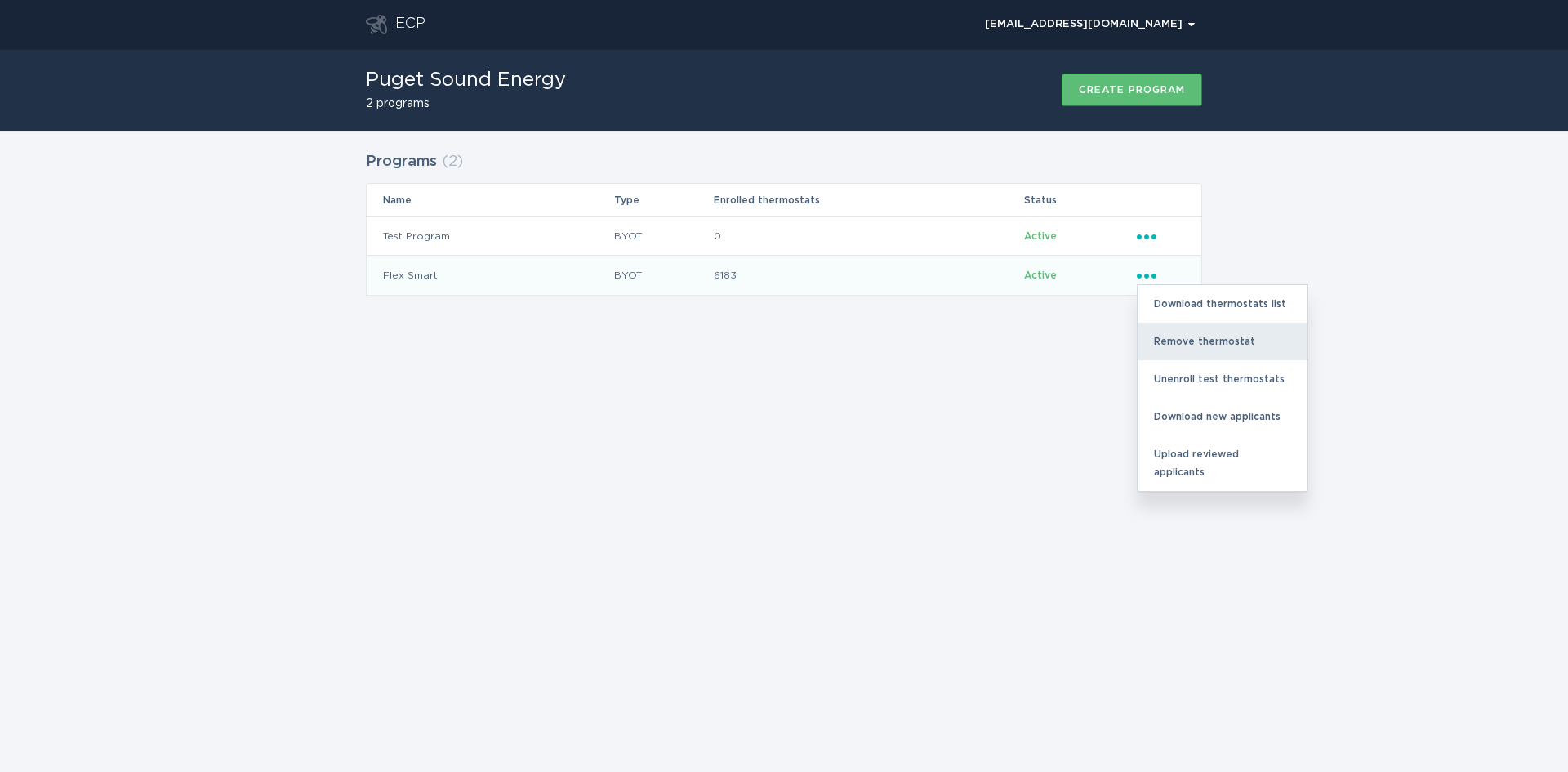
click at [1162, 340] on div "Remove thermostat" at bounding box center [1223, 341] width 170 height 37
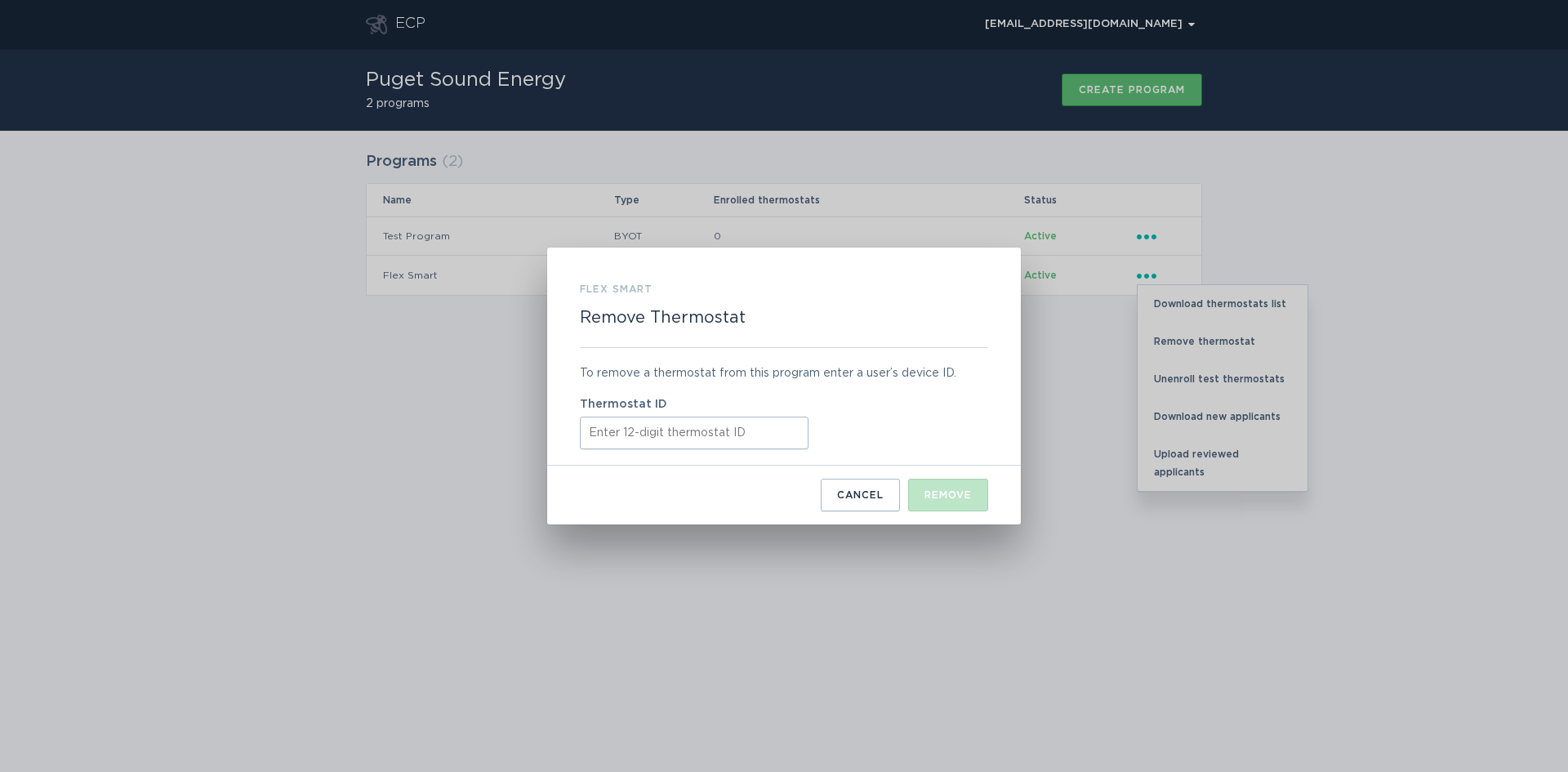
click at [617, 435] on input "Thermostat ID" at bounding box center [694, 432] width 229 height 33
paste input "411906078037"
type input "411906078037"
click at [953, 494] on div "Remove" at bounding box center [948, 495] width 47 height 10
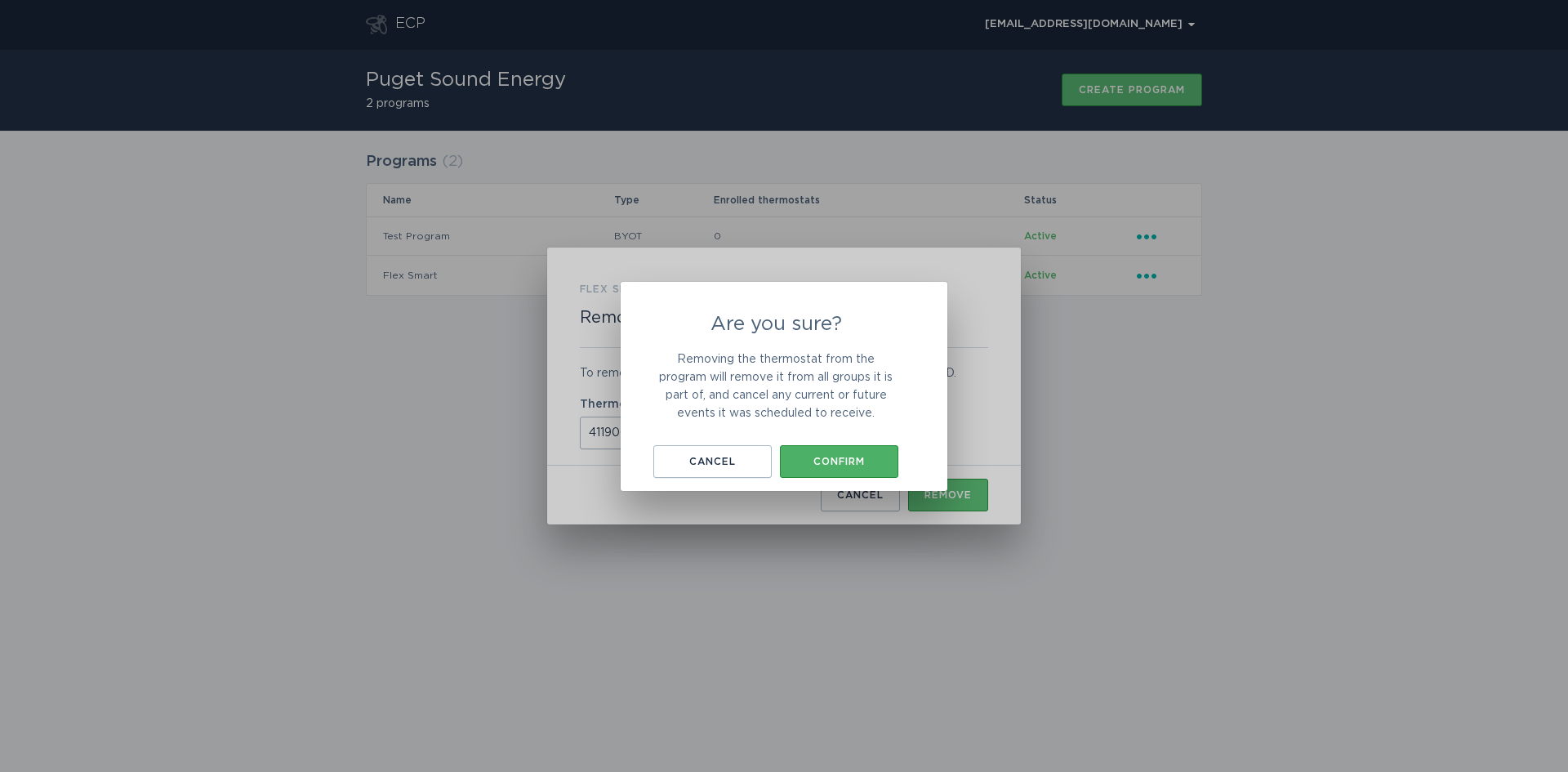
click at [839, 458] on div "Confirm" at bounding box center [839, 461] width 103 height 10
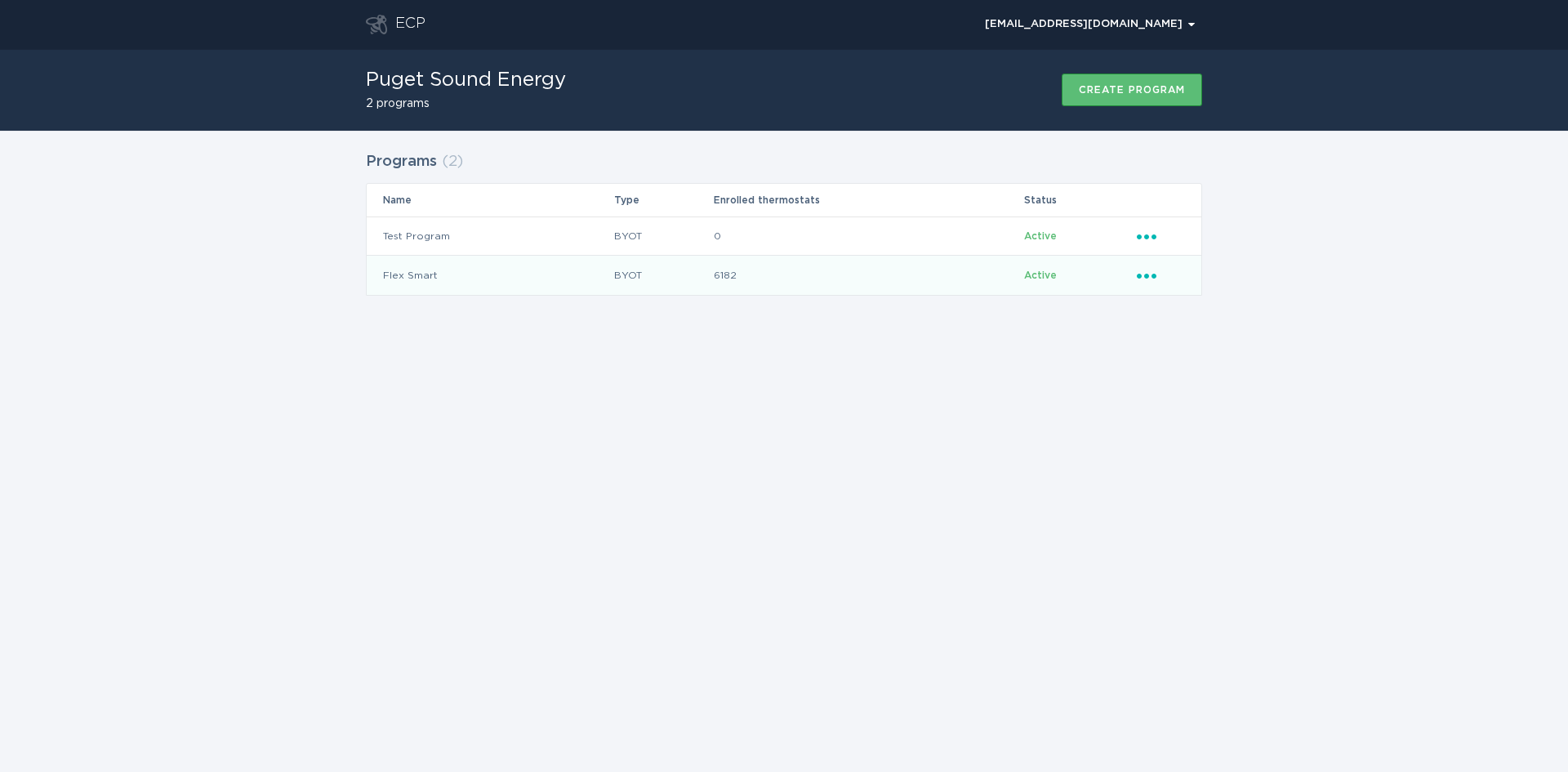
click at [1143, 268] on icon "Ellipsis" at bounding box center [1148, 273] width 23 height 14
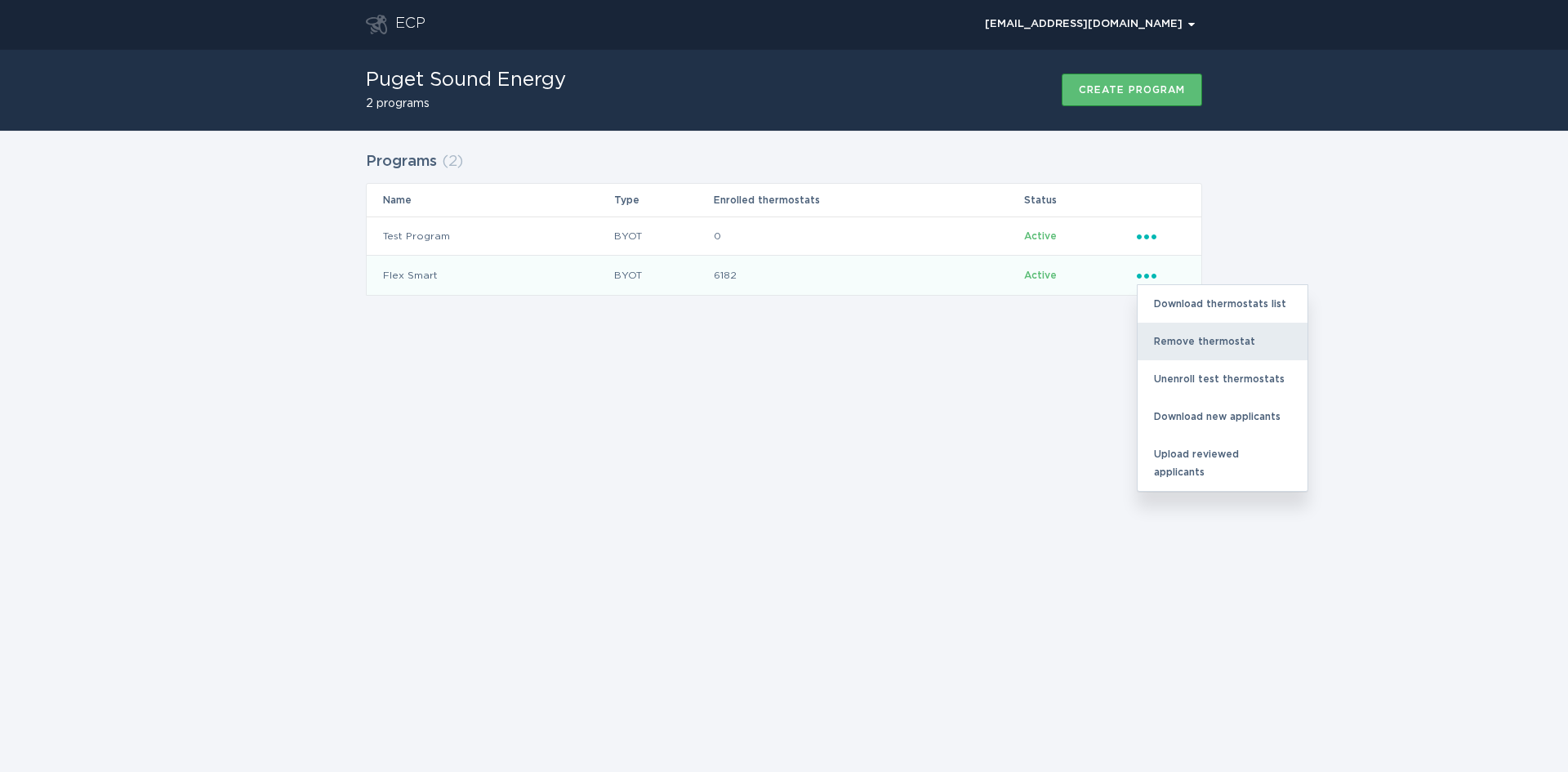
click at [1178, 348] on div "Remove thermostat" at bounding box center [1223, 341] width 170 height 37
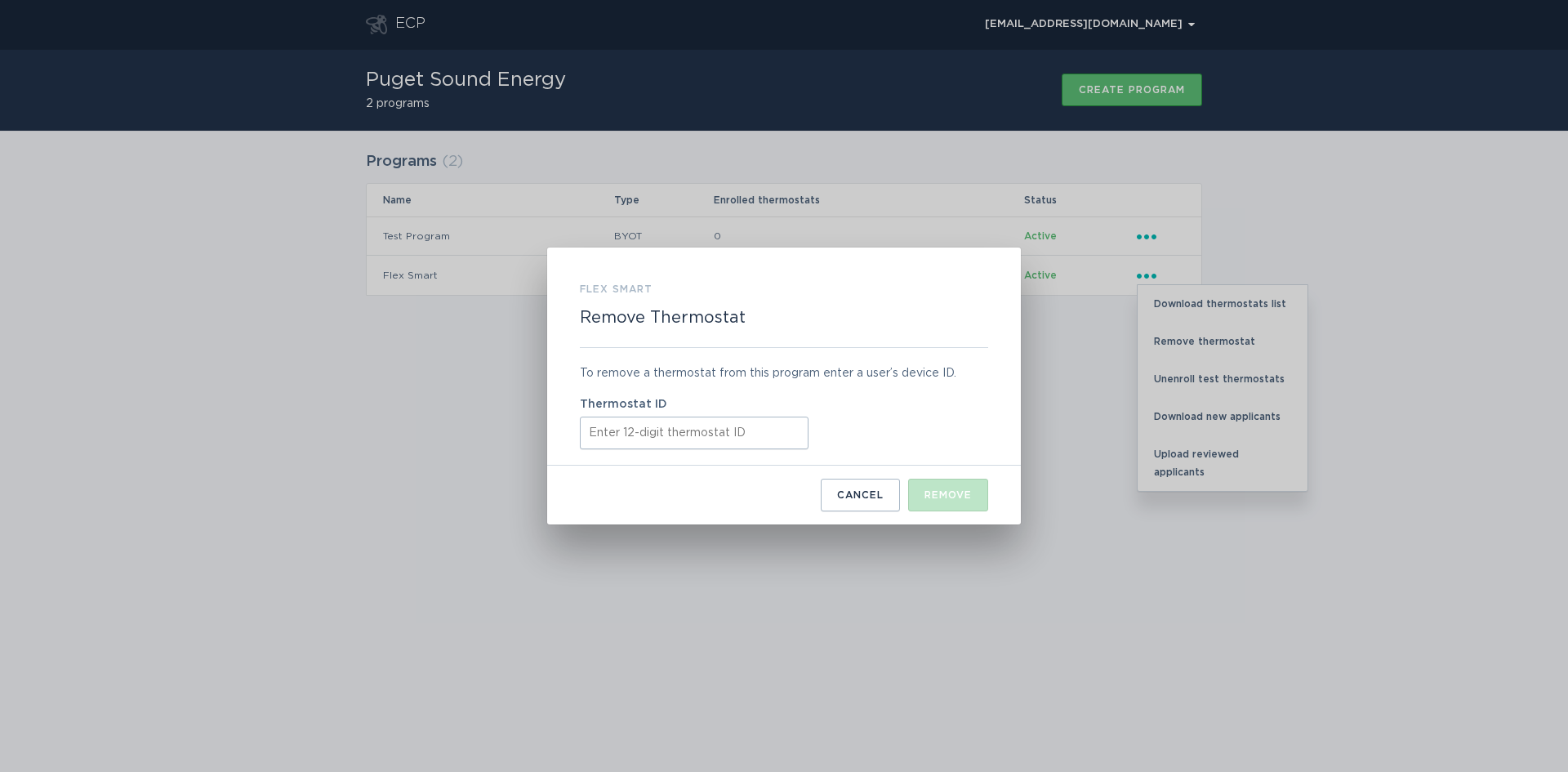
click at [636, 443] on input "Thermostat ID" at bounding box center [694, 432] width 229 height 33
paste input "411953969874"
type input "411953969874"
click at [922, 489] on button "Remove" at bounding box center [948, 494] width 80 height 33
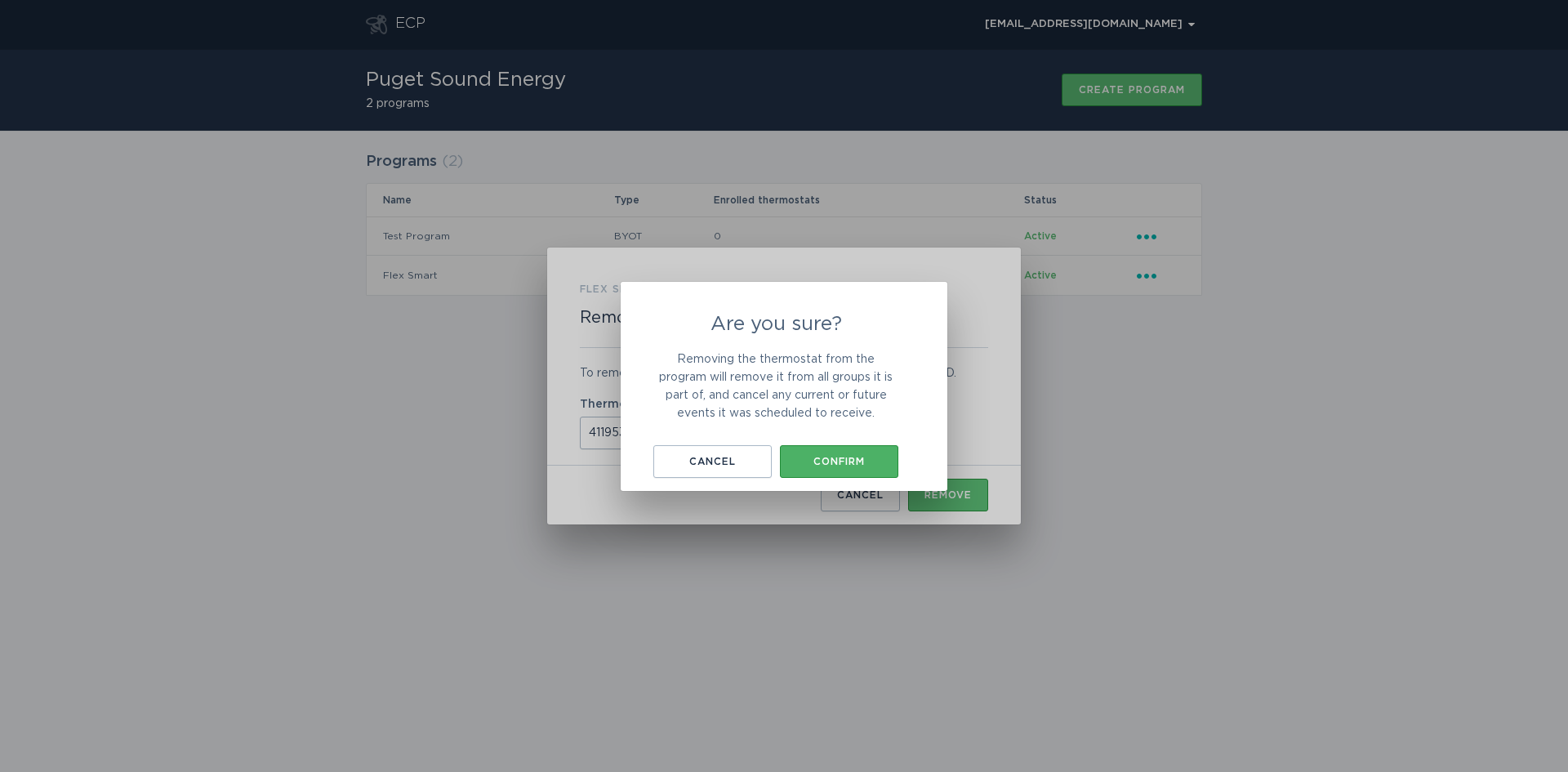
click at [842, 447] on button "Confirm" at bounding box center [839, 460] width 118 height 33
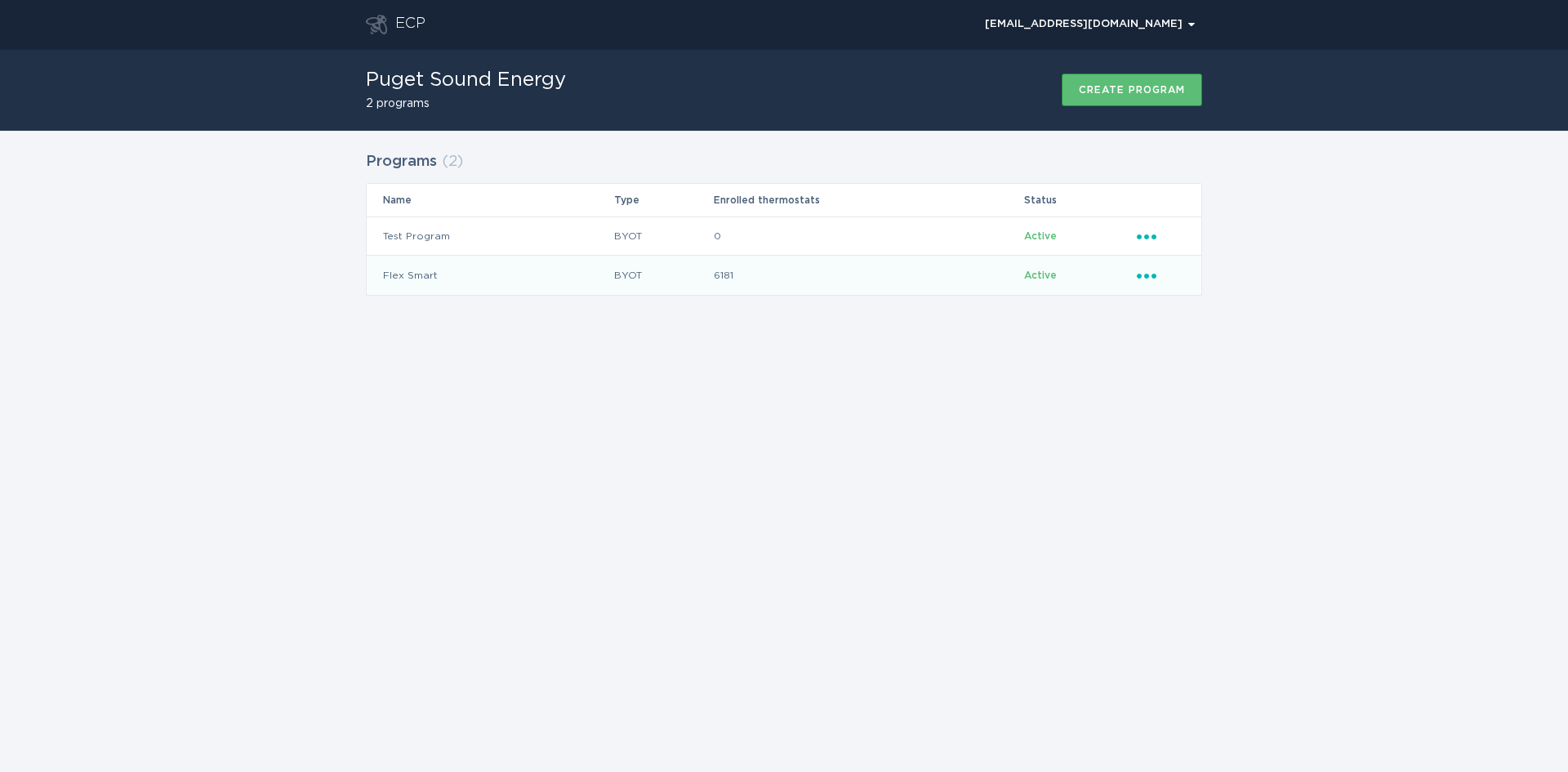
click at [1150, 270] on icon "Ellipsis" at bounding box center [1148, 273] width 23 height 14
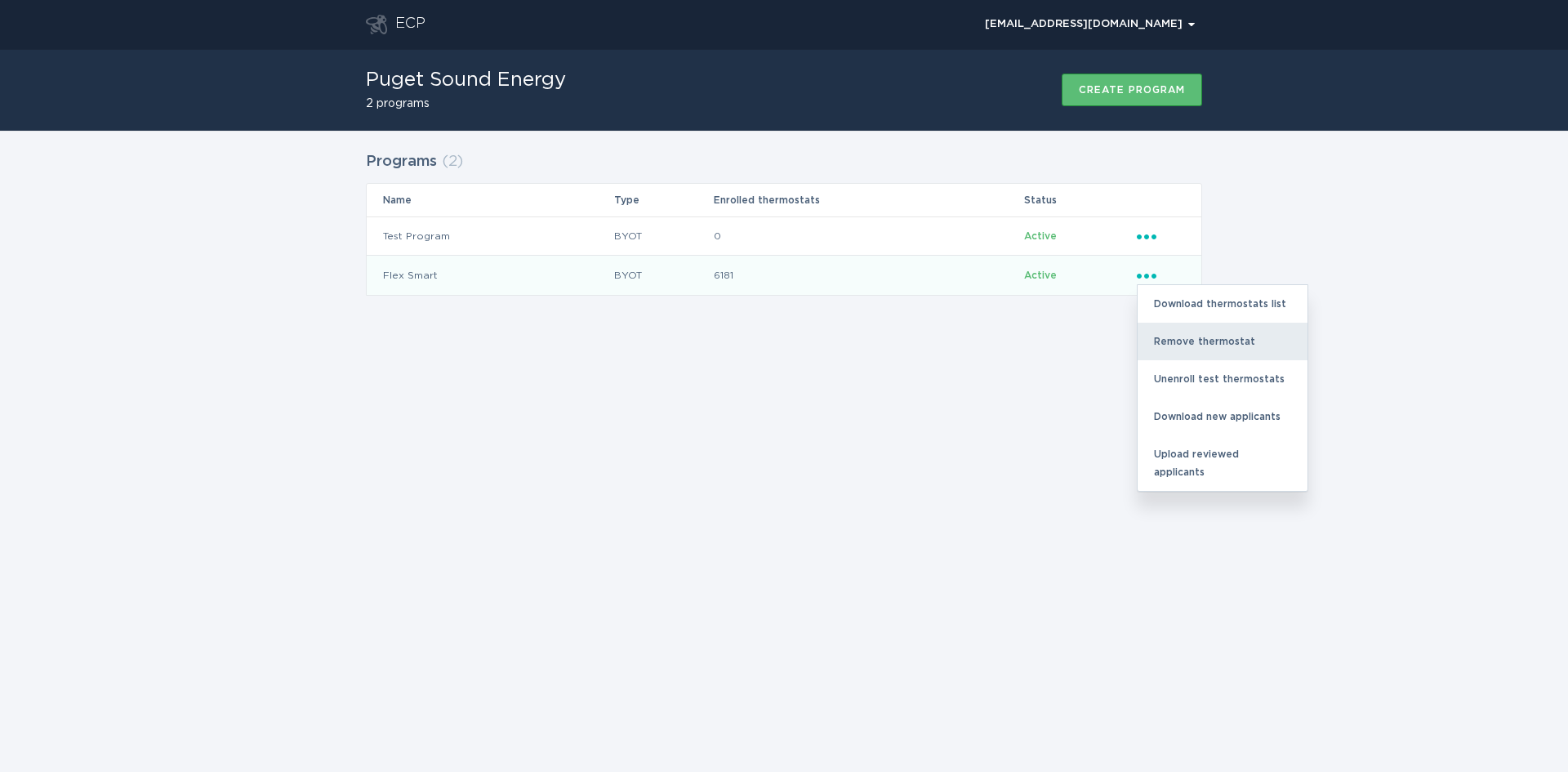
click at [1184, 337] on div "Remove thermostat" at bounding box center [1223, 341] width 170 height 37
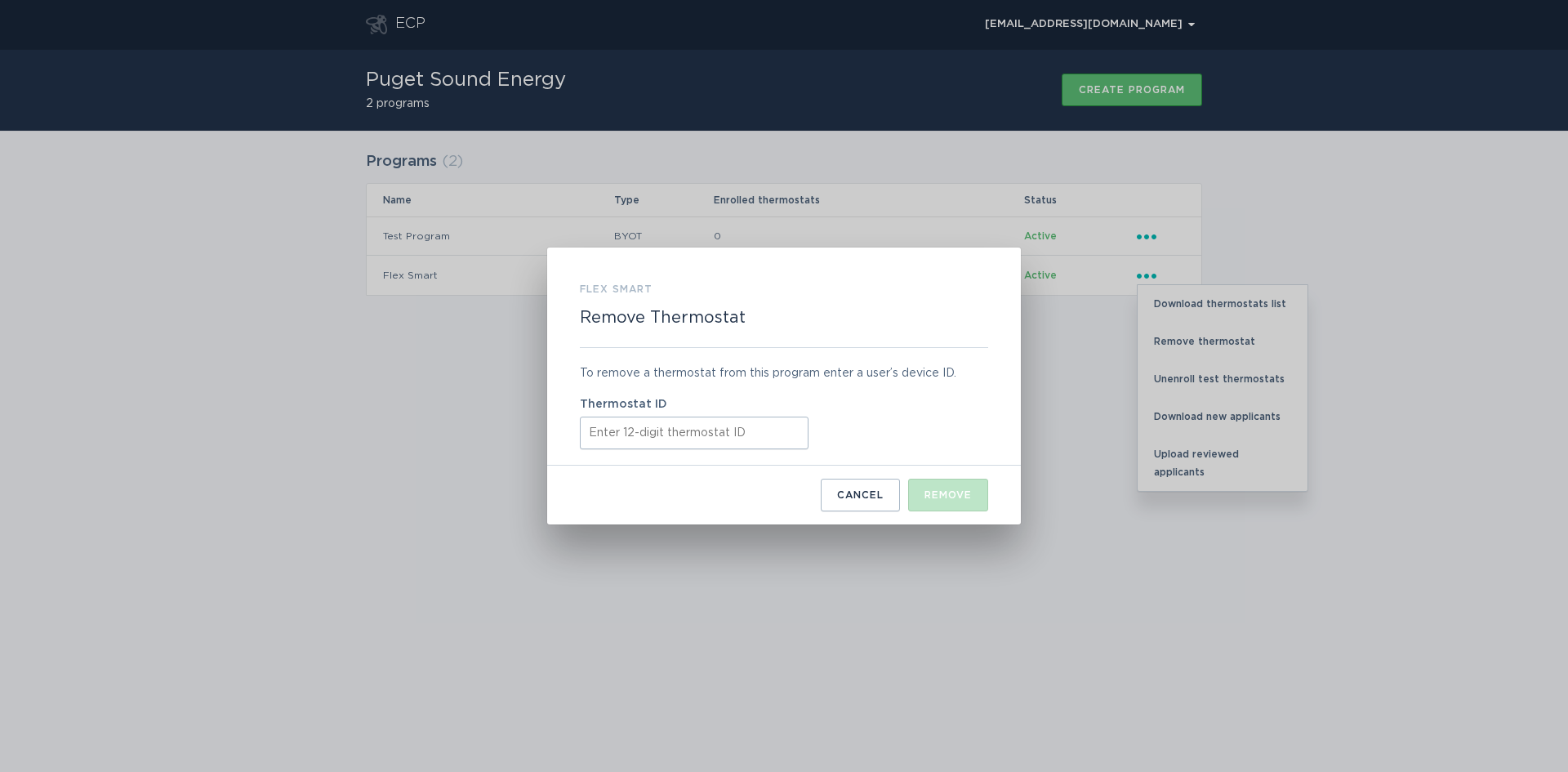
click at [658, 437] on input "Thermostat ID" at bounding box center [694, 432] width 229 height 33
paste input "411964126606"
type input "411964126606"
click at [943, 486] on button "Remove" at bounding box center [948, 494] width 80 height 33
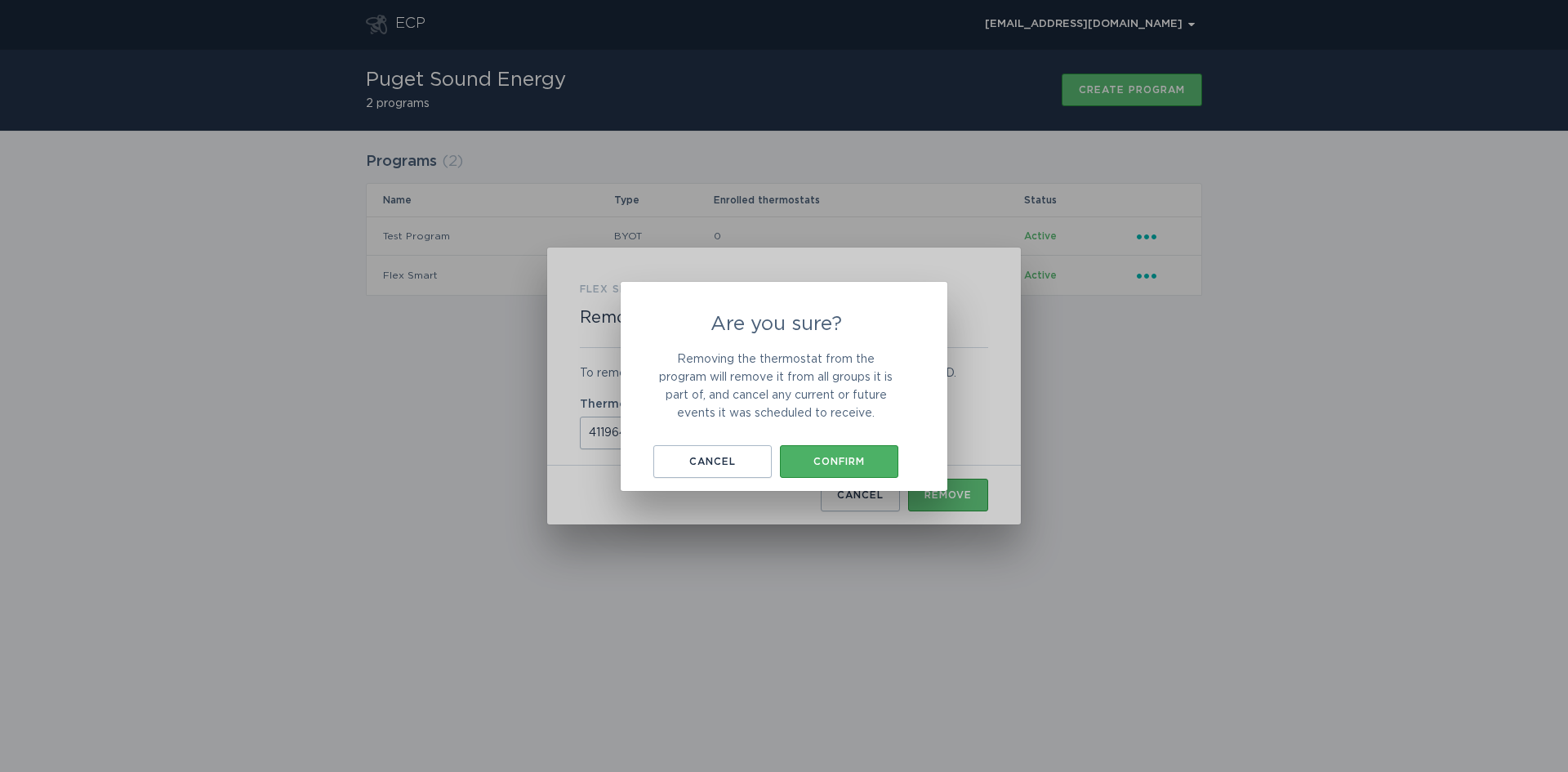
click at [854, 458] on div "Confirm" at bounding box center [839, 461] width 103 height 10
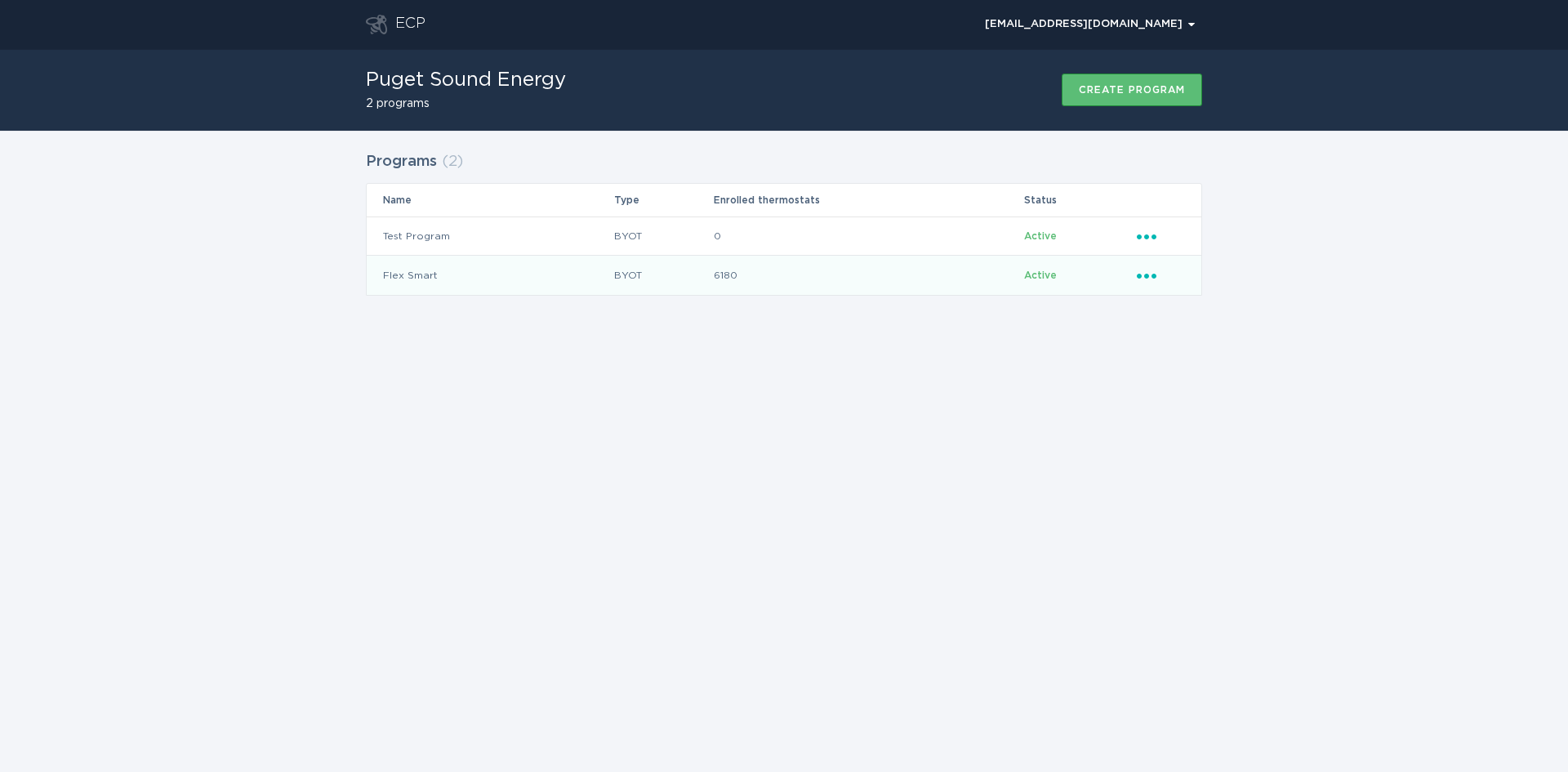
click at [1138, 276] on icon "Popover menu" at bounding box center [1147, 275] width 20 height 5
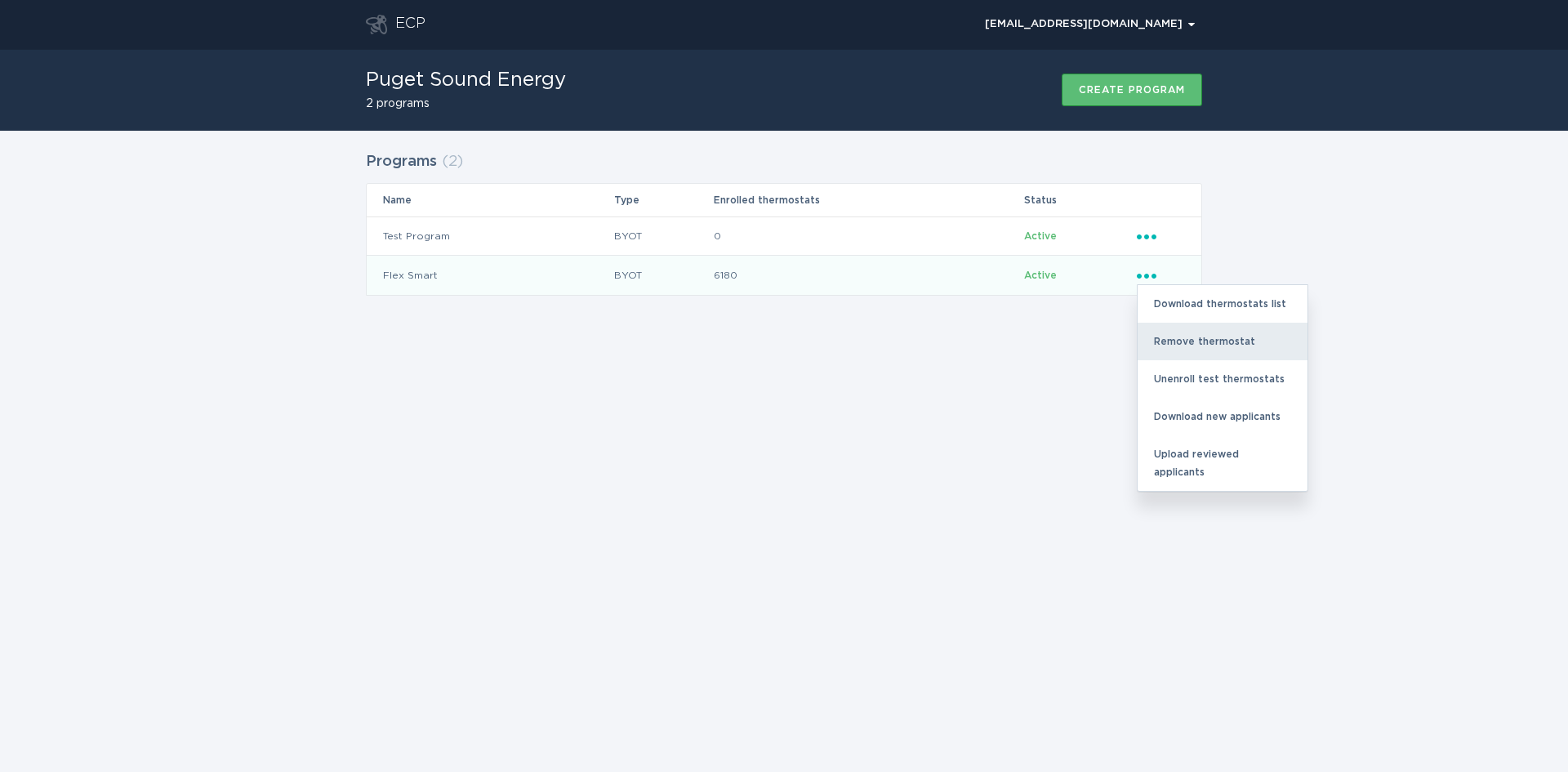
click at [1172, 330] on div "Remove thermostat" at bounding box center [1223, 341] width 170 height 37
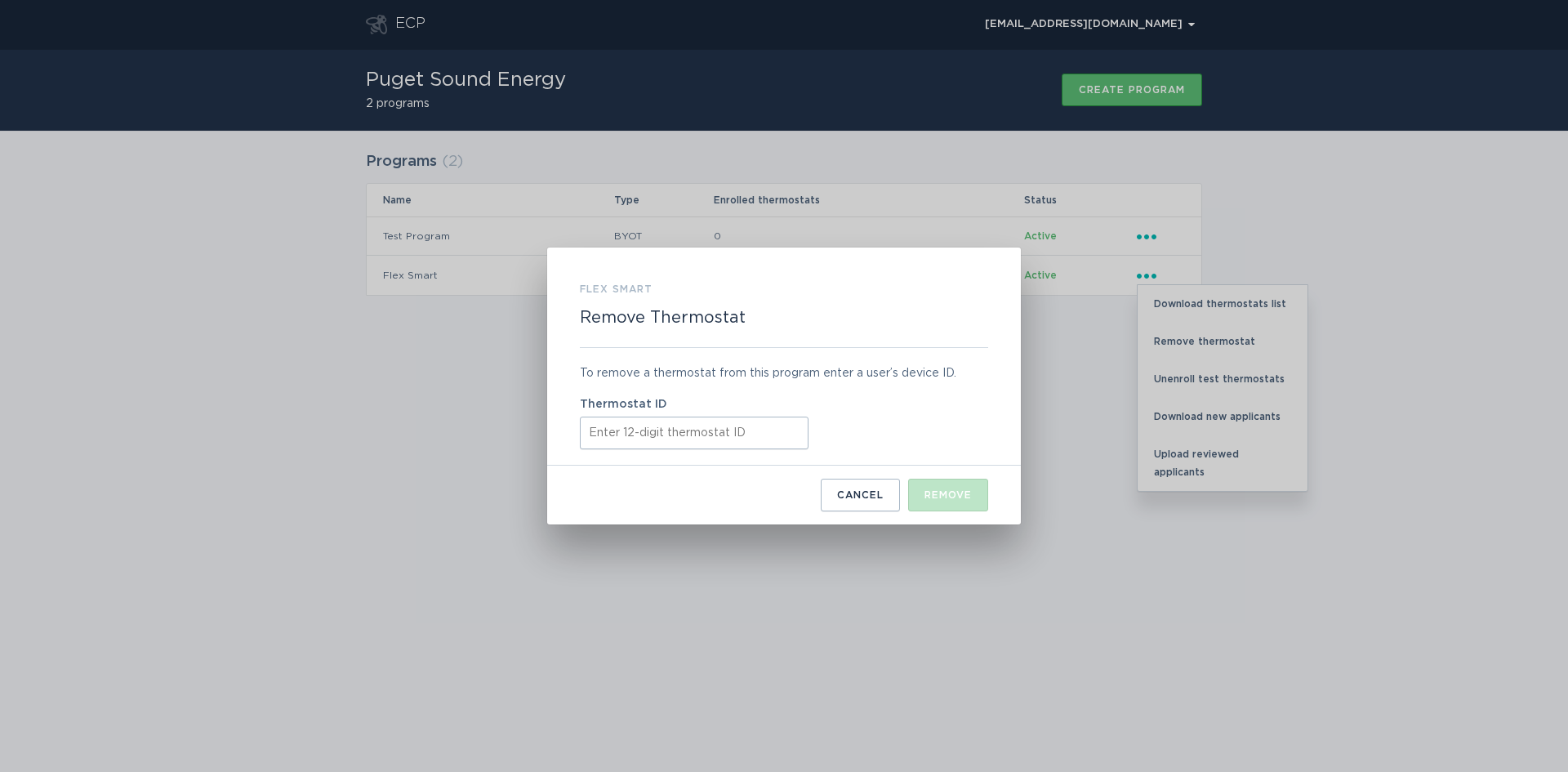
click at [630, 435] on input "Thermostat ID" at bounding box center [694, 432] width 229 height 33
paste input "412807243870"
type input "412807243870"
click at [953, 497] on div "Remove" at bounding box center [948, 495] width 47 height 10
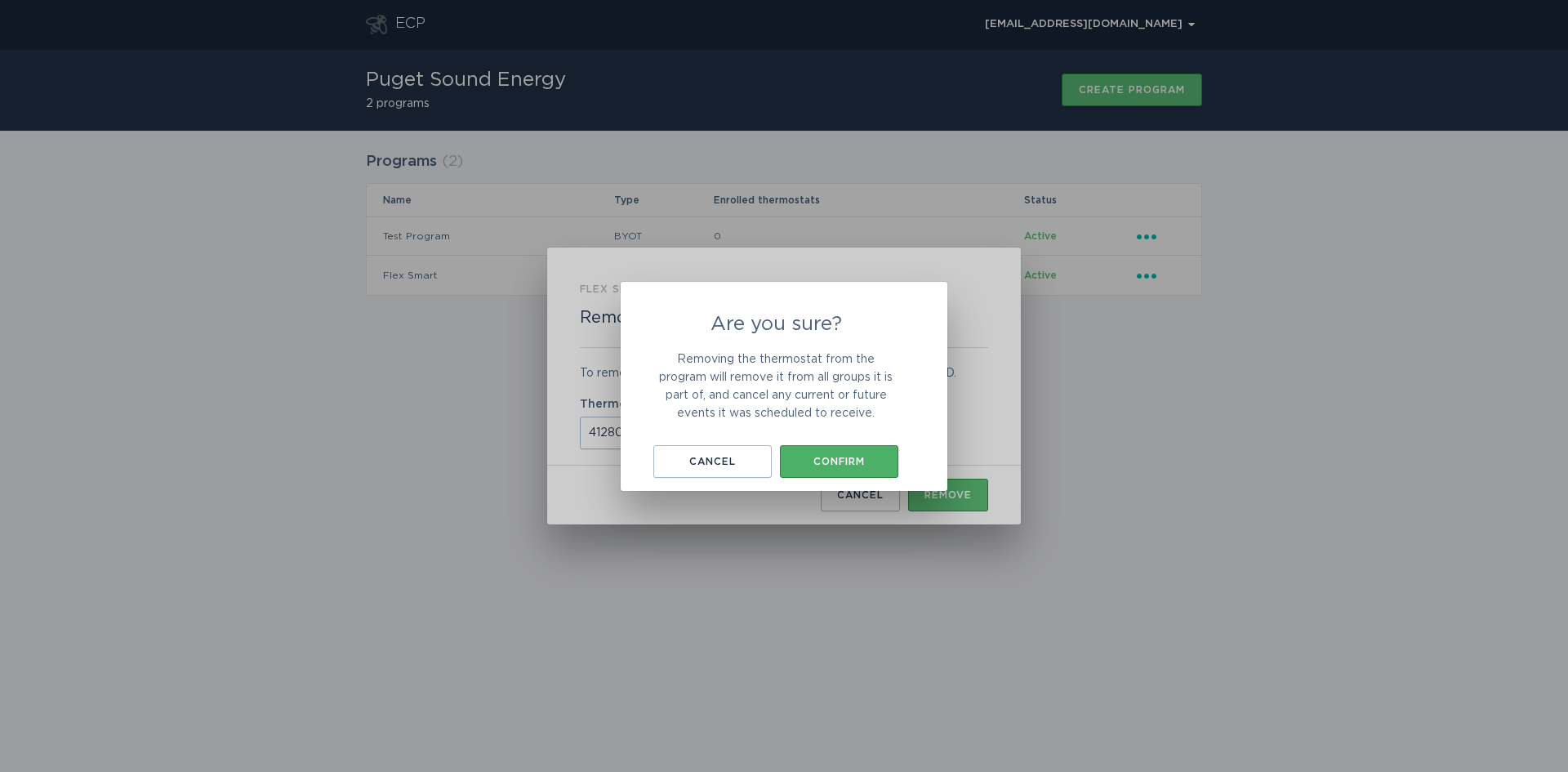
click at [852, 459] on div "Confirm" at bounding box center [839, 461] width 103 height 10
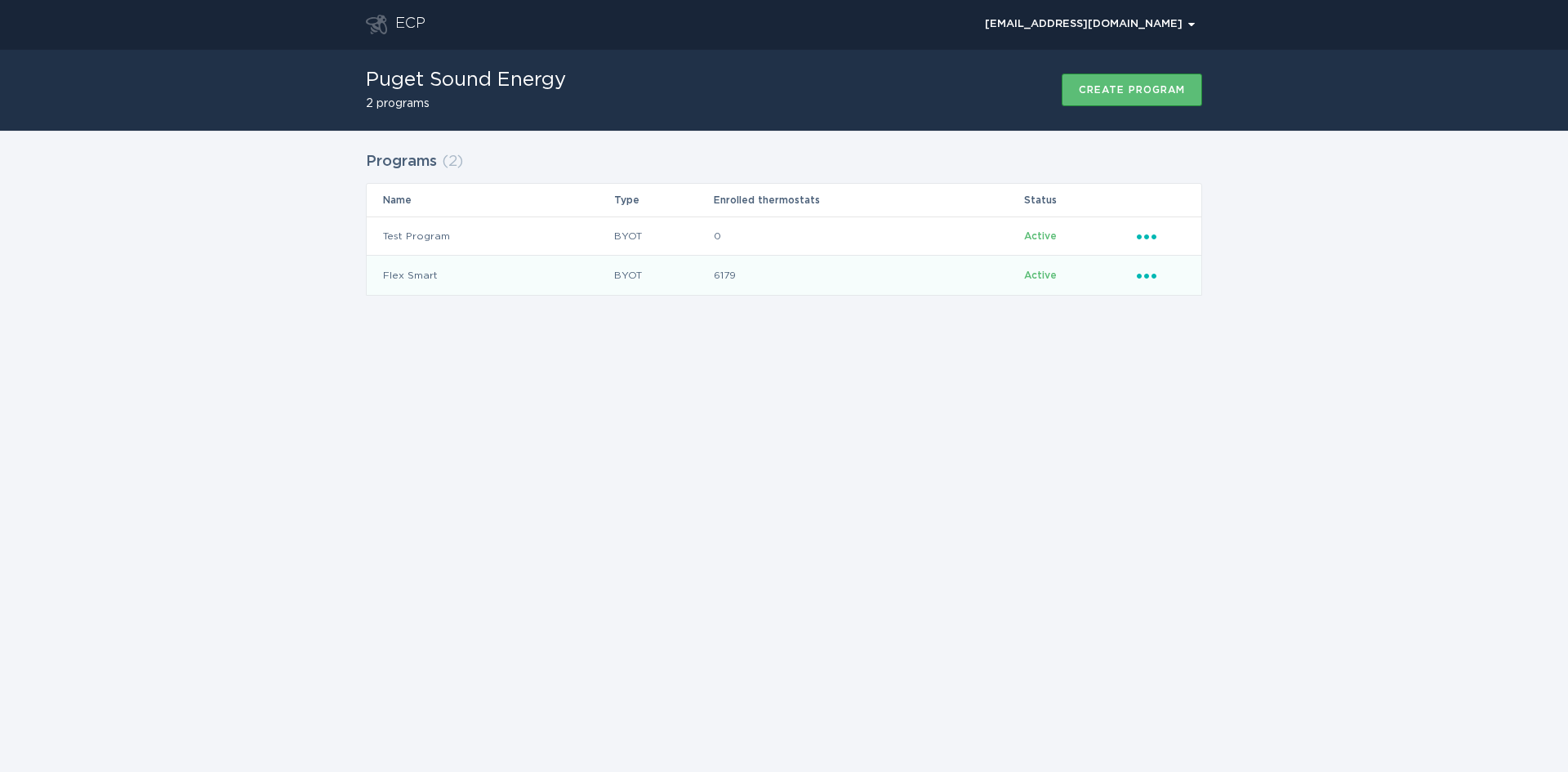
click at [1146, 268] on icon "Ellipsis" at bounding box center [1148, 273] width 23 height 14
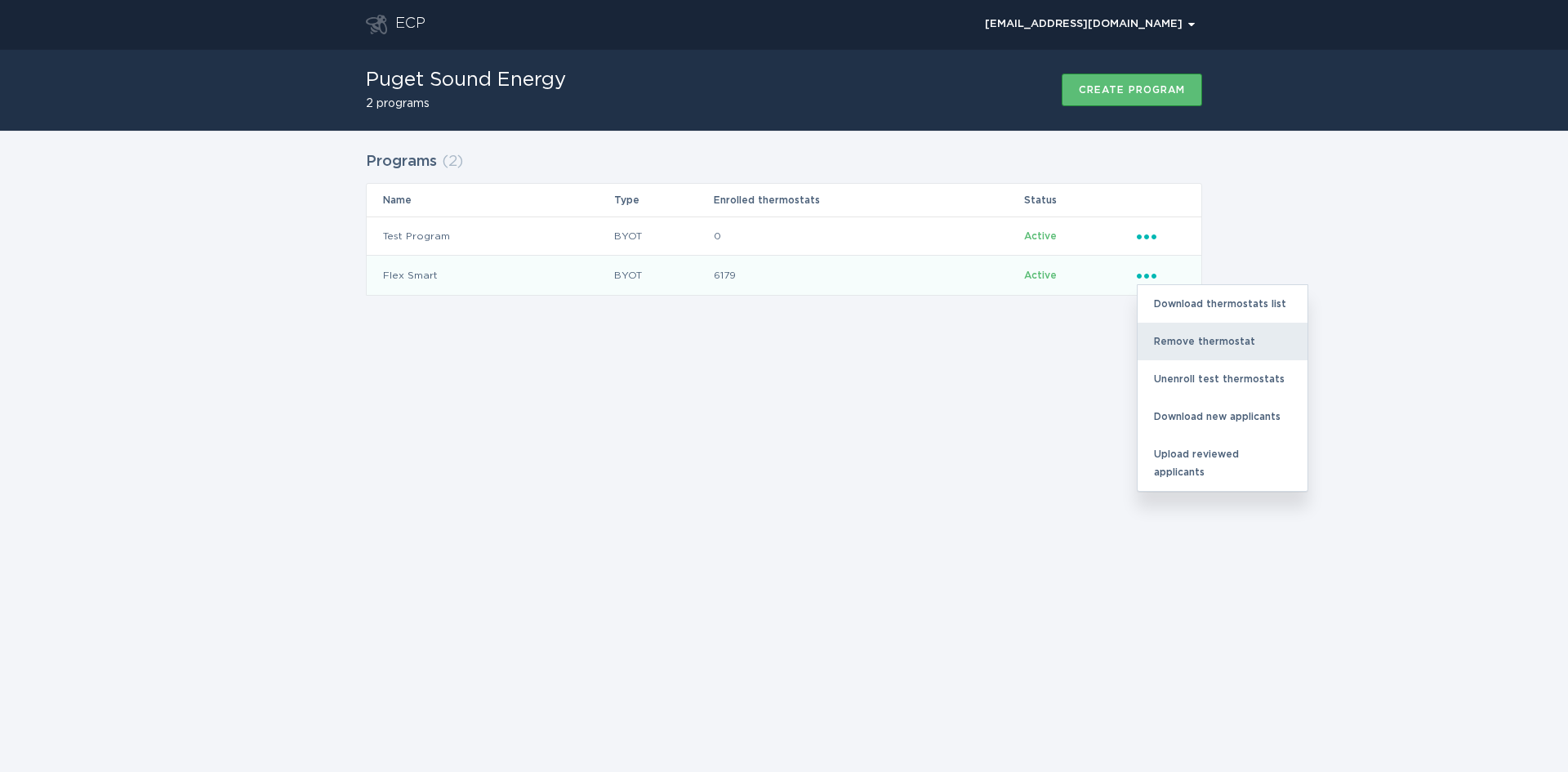
click at [1185, 337] on div "Remove thermostat" at bounding box center [1223, 341] width 170 height 37
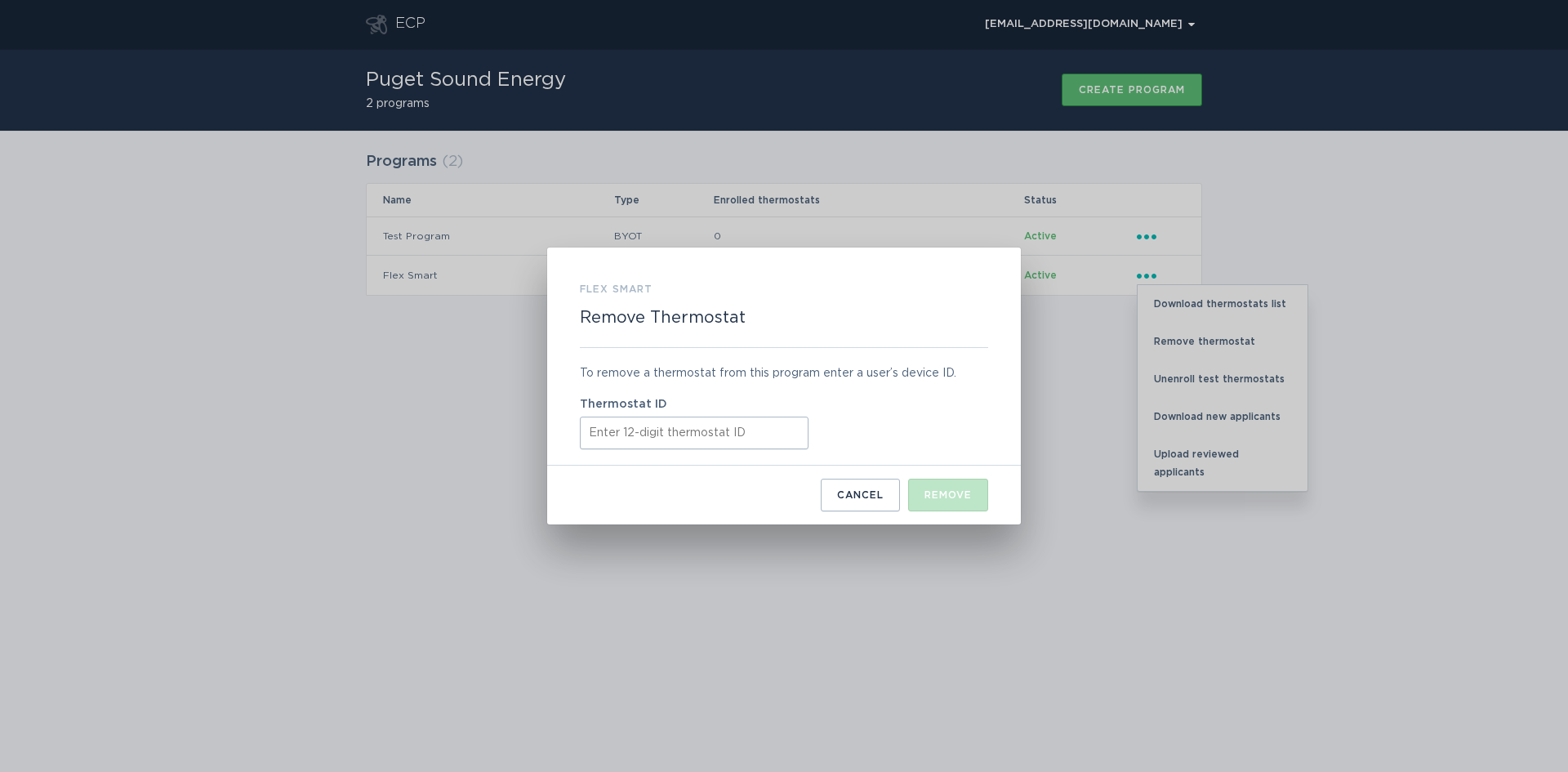
click at [610, 425] on input "Thermostat ID" at bounding box center [694, 432] width 229 height 33
paste input "412817053069"
type input "412817053069"
click at [954, 492] on div "Remove" at bounding box center [948, 495] width 47 height 10
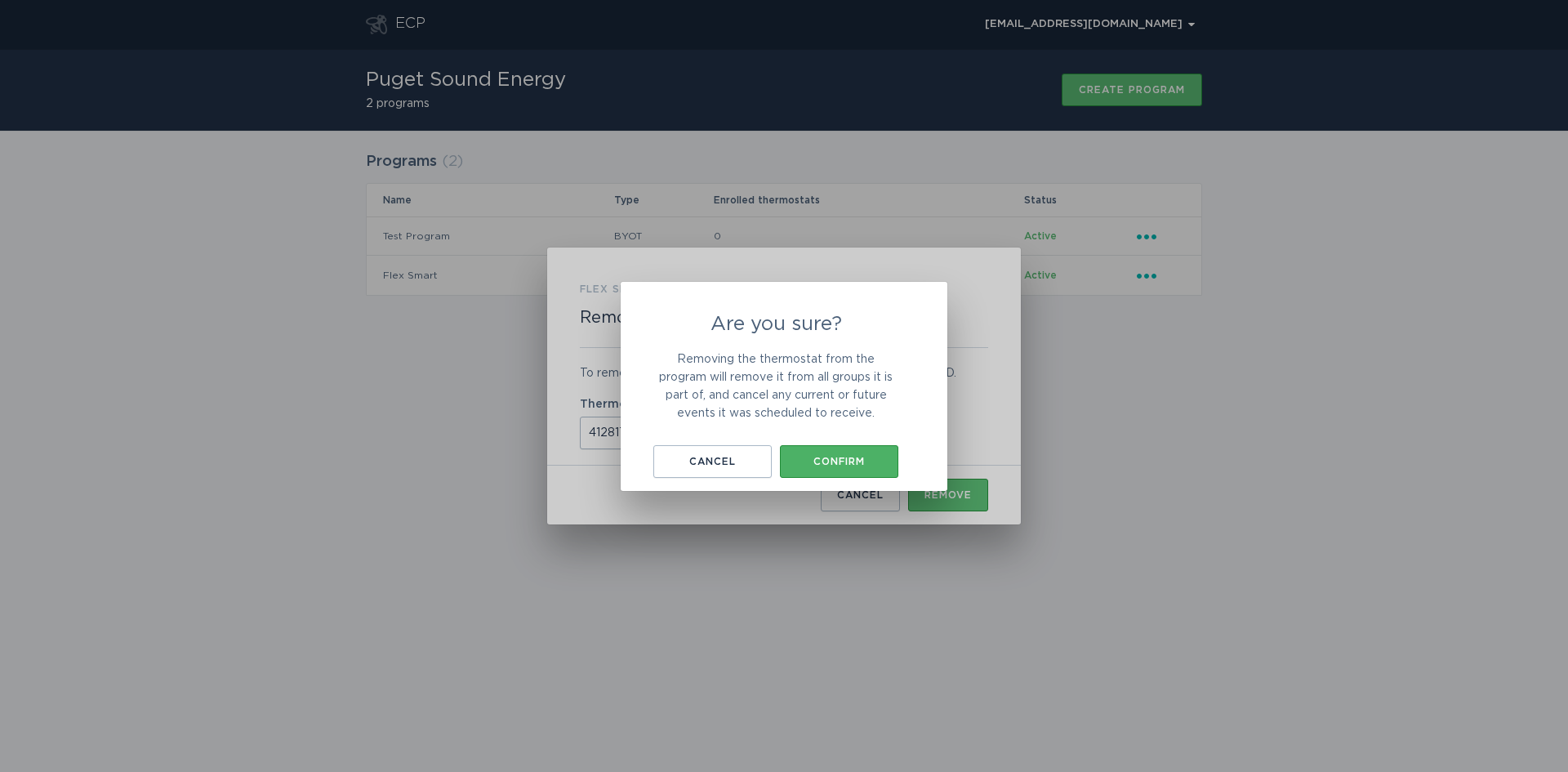
click at [858, 463] on div "Confirm" at bounding box center [839, 461] width 103 height 10
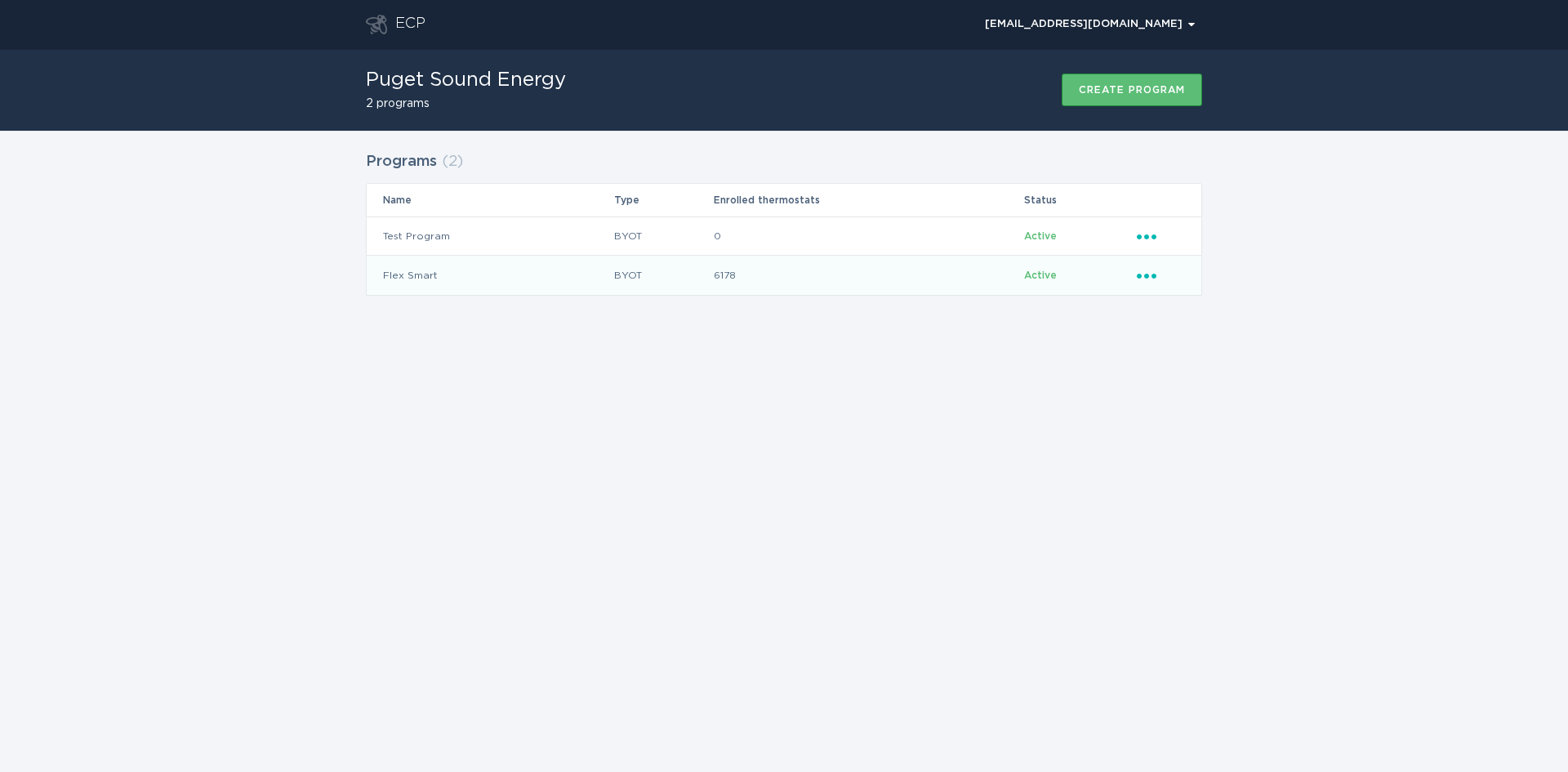
click at [1148, 277] on icon "Popover menu" at bounding box center [1147, 275] width 20 height 5
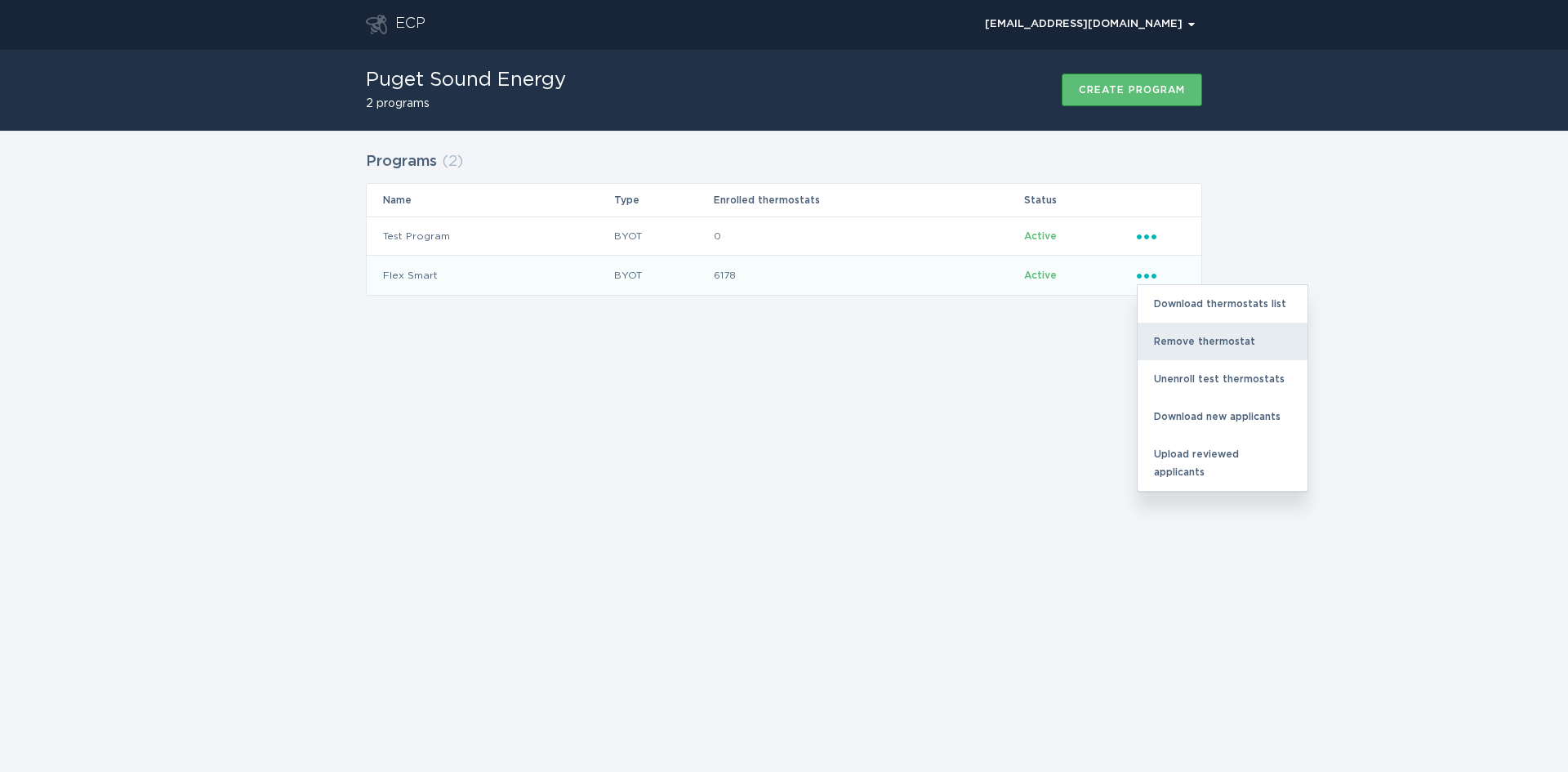
click at [1179, 342] on div "Remove thermostat" at bounding box center [1223, 341] width 170 height 37
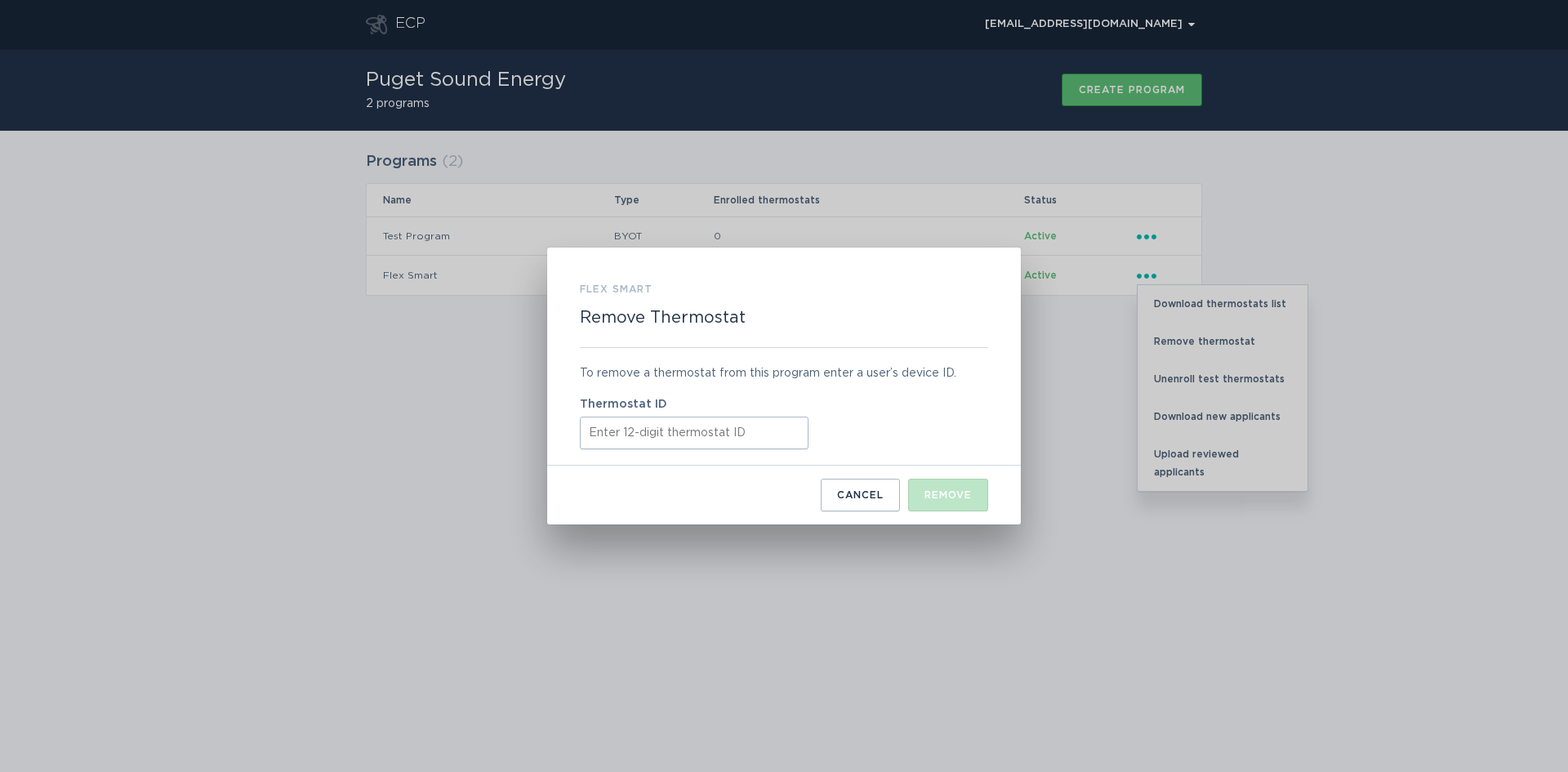
click at [593, 435] on input "Thermostat ID" at bounding box center [694, 432] width 229 height 33
paste input "412818047812"
type input "412818047812"
click at [962, 481] on button "Remove" at bounding box center [948, 494] width 80 height 33
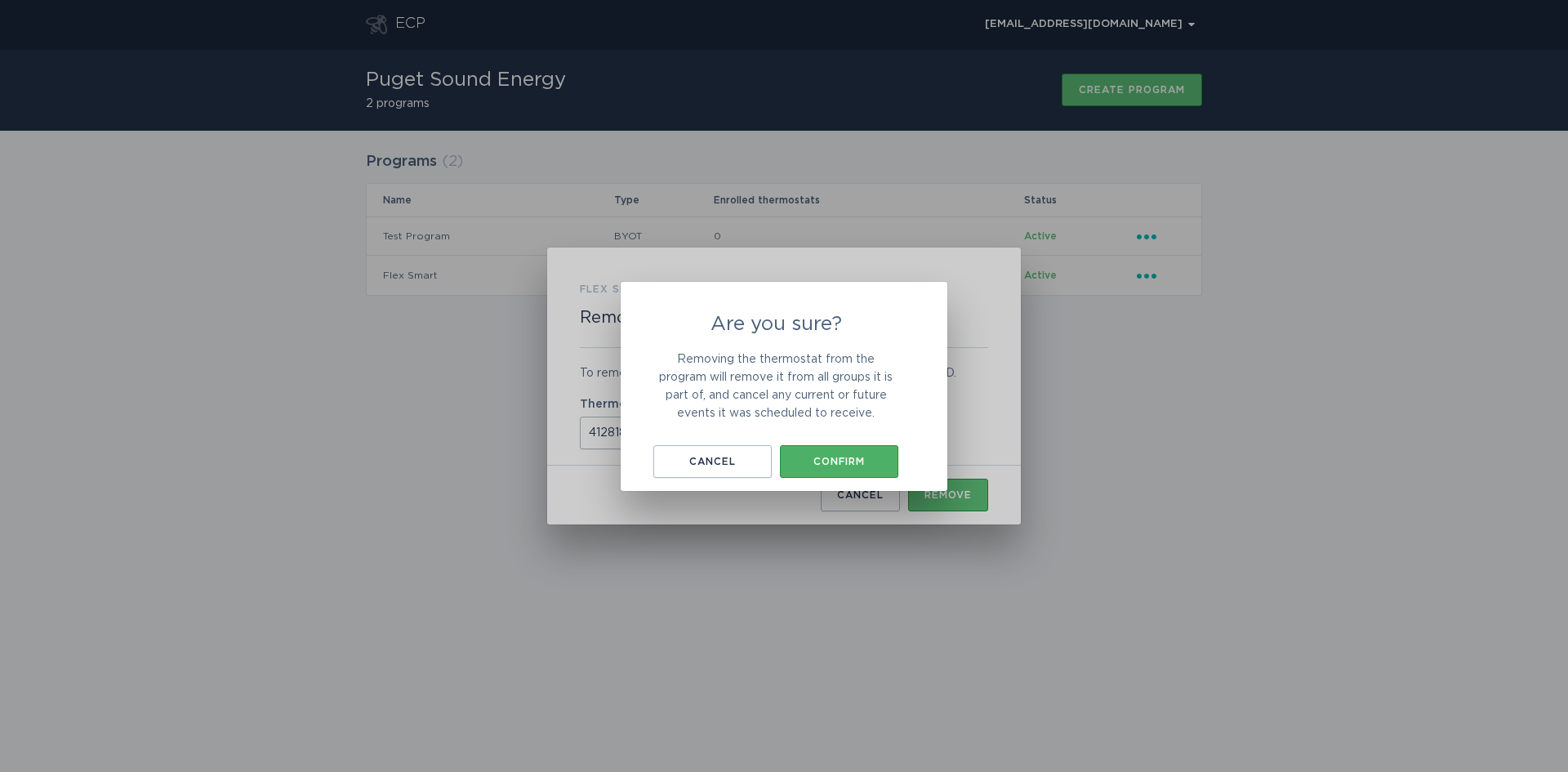
click at [840, 463] on div "Confirm" at bounding box center [839, 461] width 103 height 10
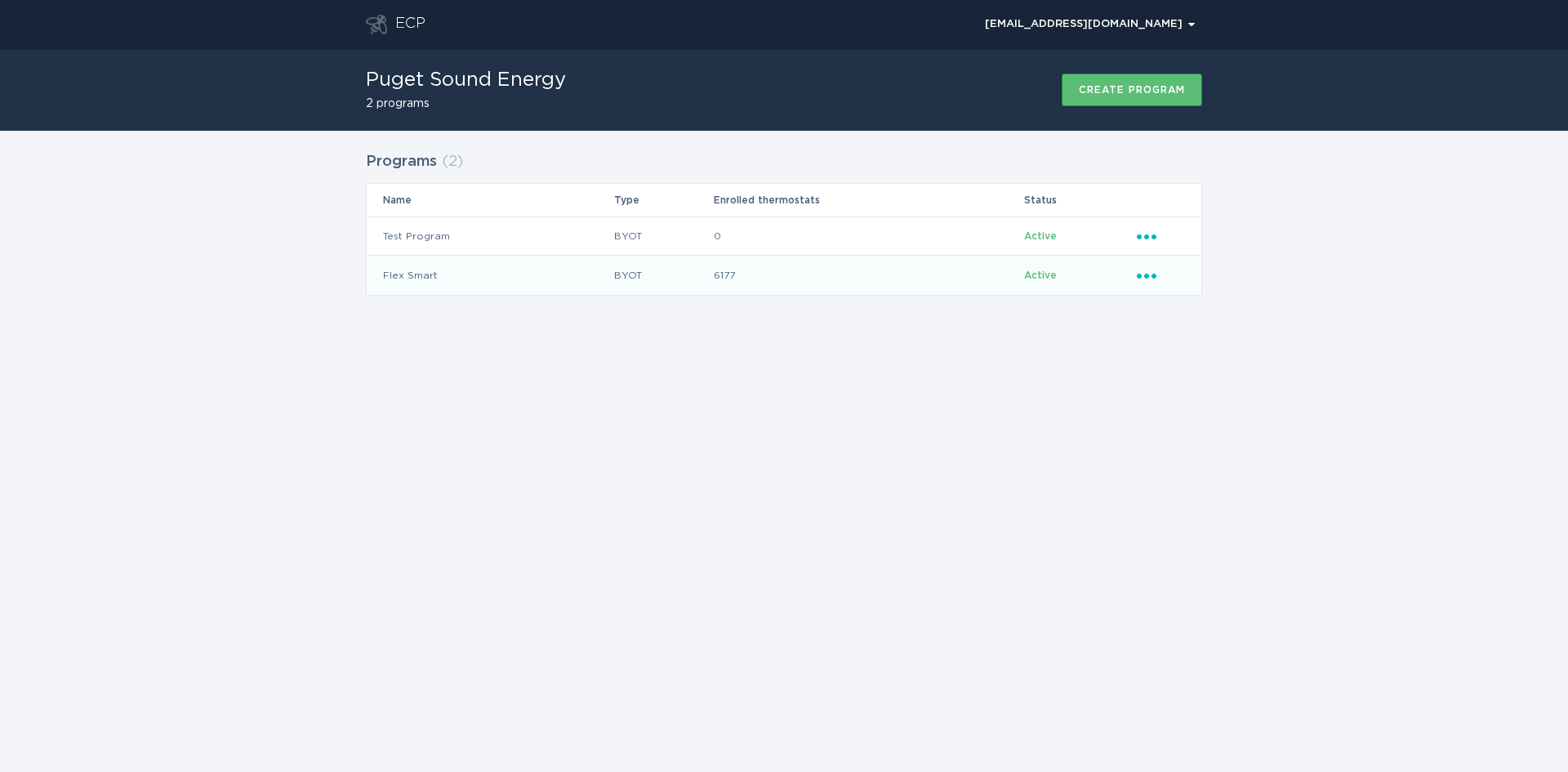
click at [1142, 273] on icon "Ellipsis" at bounding box center [1148, 273] width 23 height 14
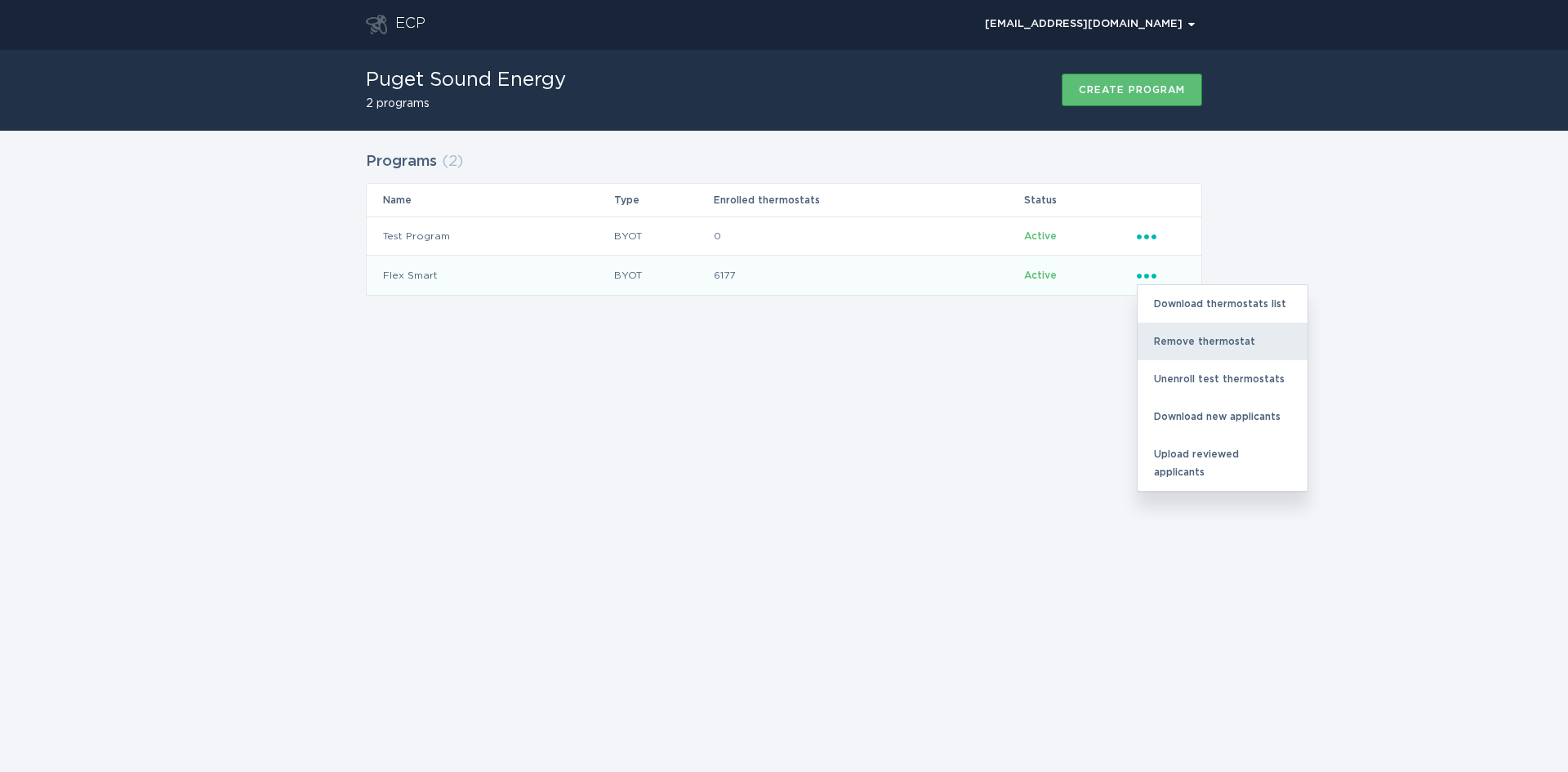
click at [1178, 342] on div "Remove thermostat" at bounding box center [1223, 341] width 170 height 37
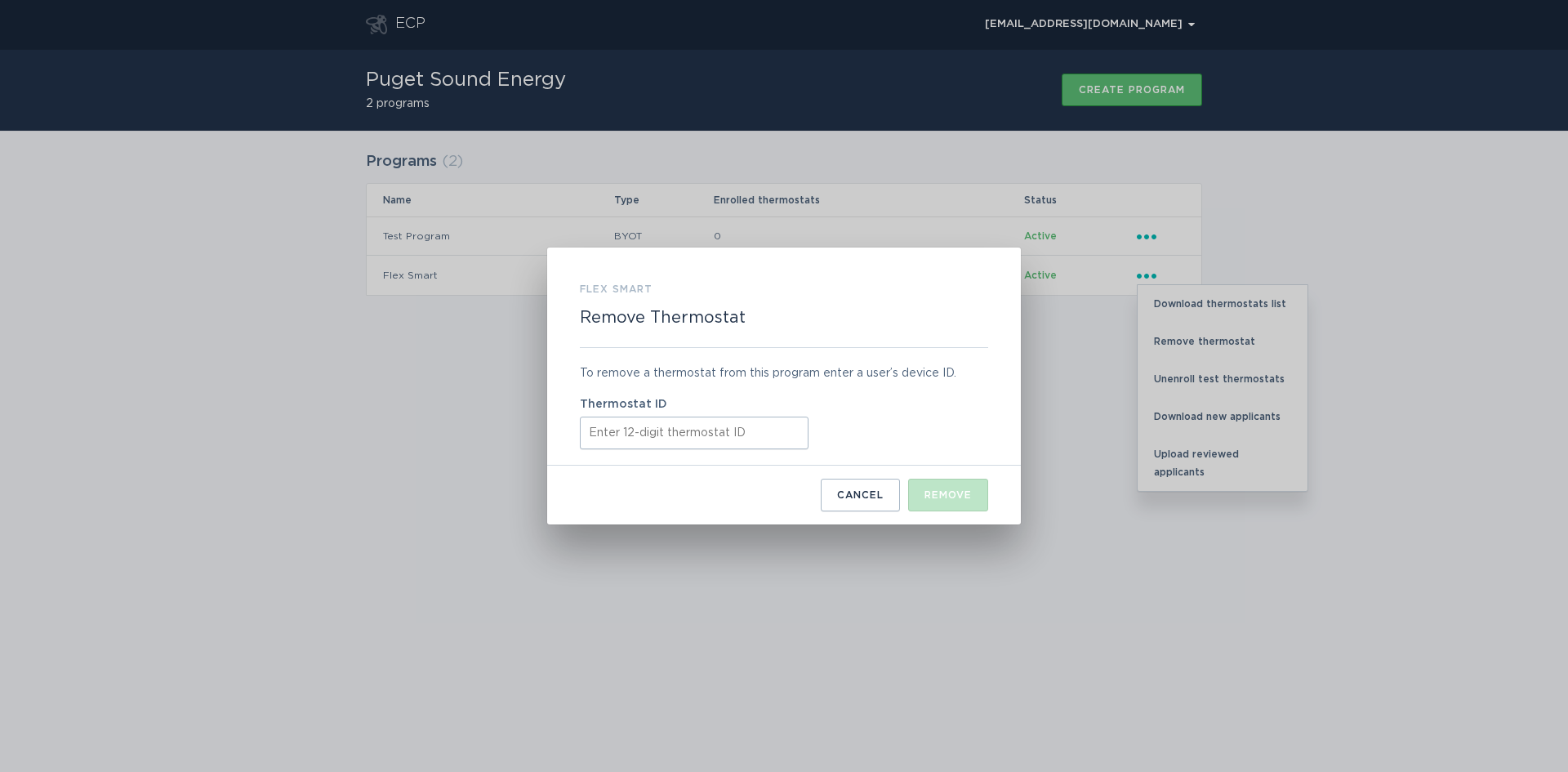
click at [610, 433] on input "Thermostat ID" at bounding box center [694, 432] width 229 height 33
paste input "412819213627"
type input "412819213627"
click at [932, 500] on div "Remove" at bounding box center [948, 495] width 47 height 10
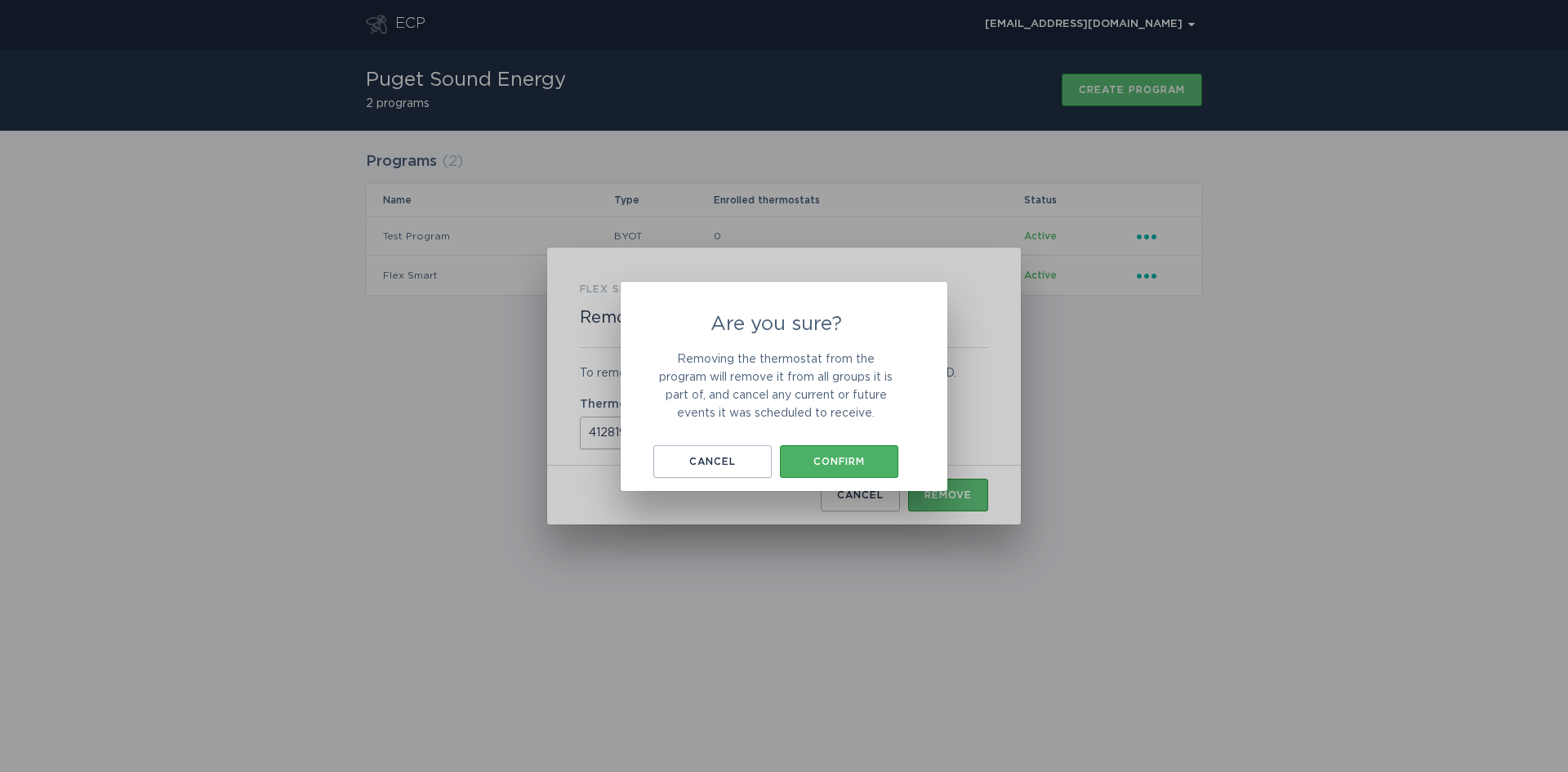
click at [863, 463] on div "Confirm" at bounding box center [839, 461] width 103 height 10
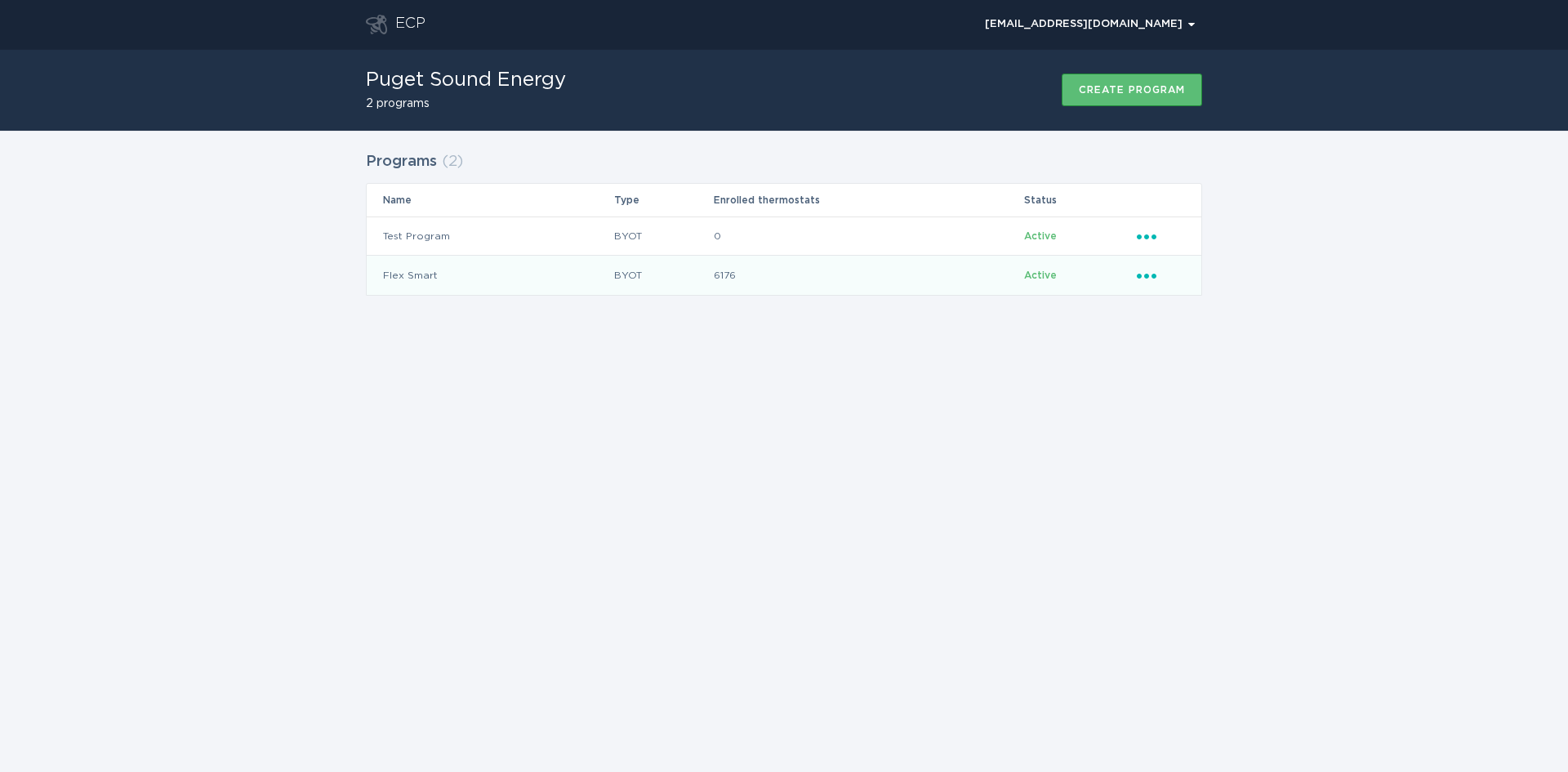
click at [1151, 274] on icon "Ellipsis" at bounding box center [1148, 273] width 23 height 14
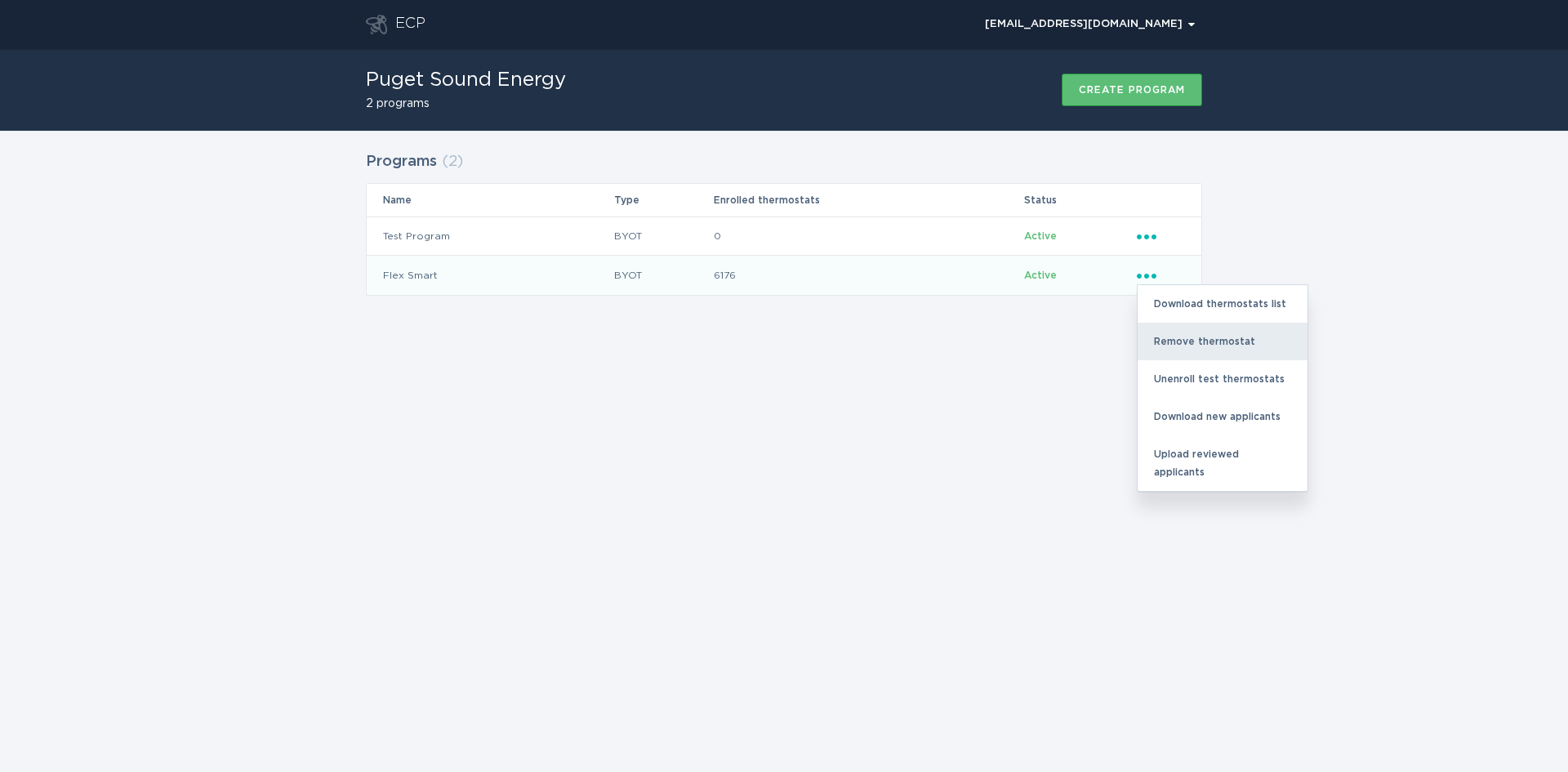
click at [1174, 340] on div "Remove thermostat" at bounding box center [1223, 341] width 170 height 37
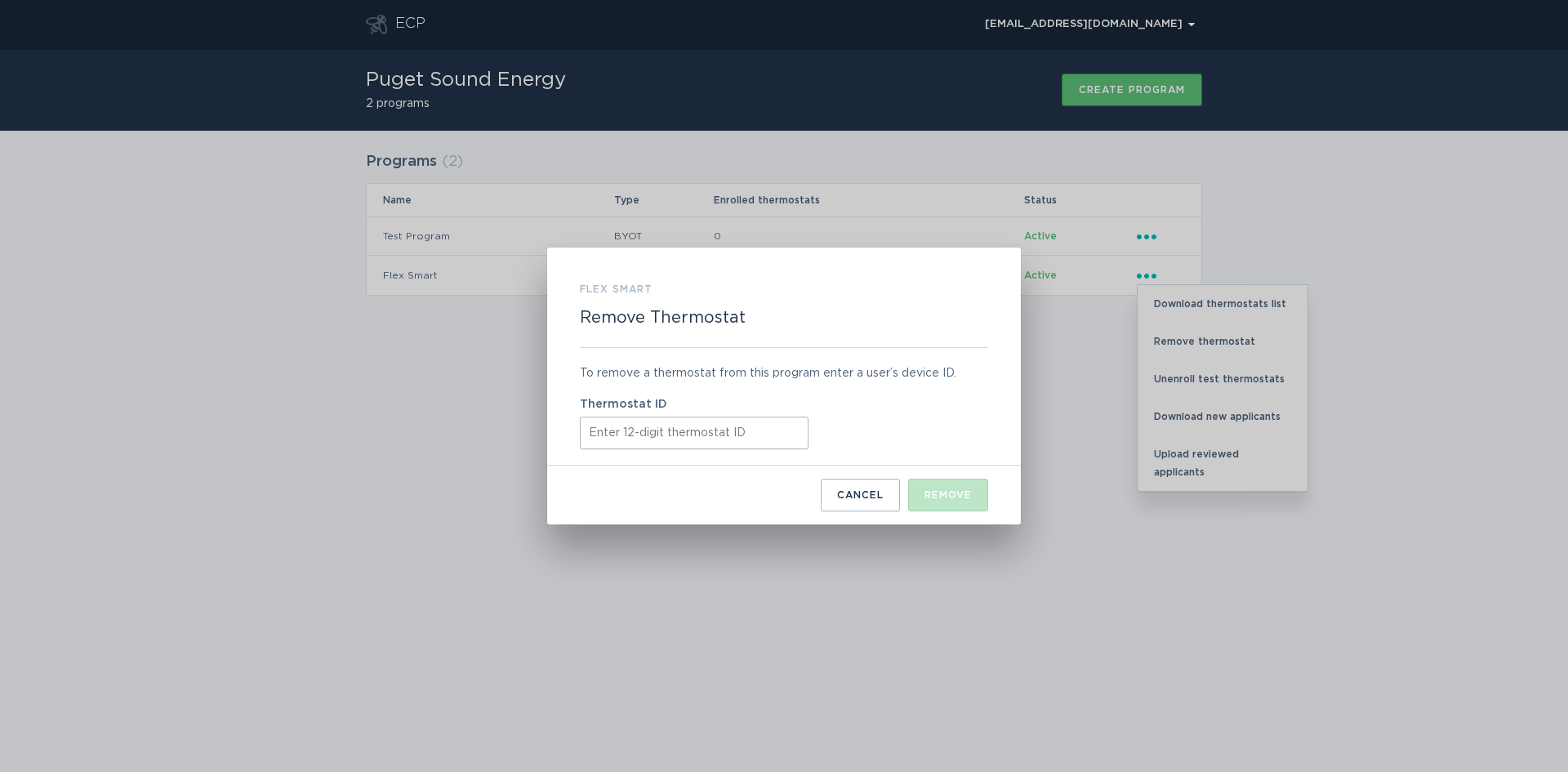
drag, startPoint x: 620, startPoint y: 439, endPoint x: 618, endPoint y: 430, distance: 9.2
click at [618, 437] on input "Thermostat ID" at bounding box center [694, 432] width 229 height 33
paste input "412825792655"
type input "412825792655"
click at [947, 497] on div "Remove" at bounding box center [948, 495] width 47 height 10
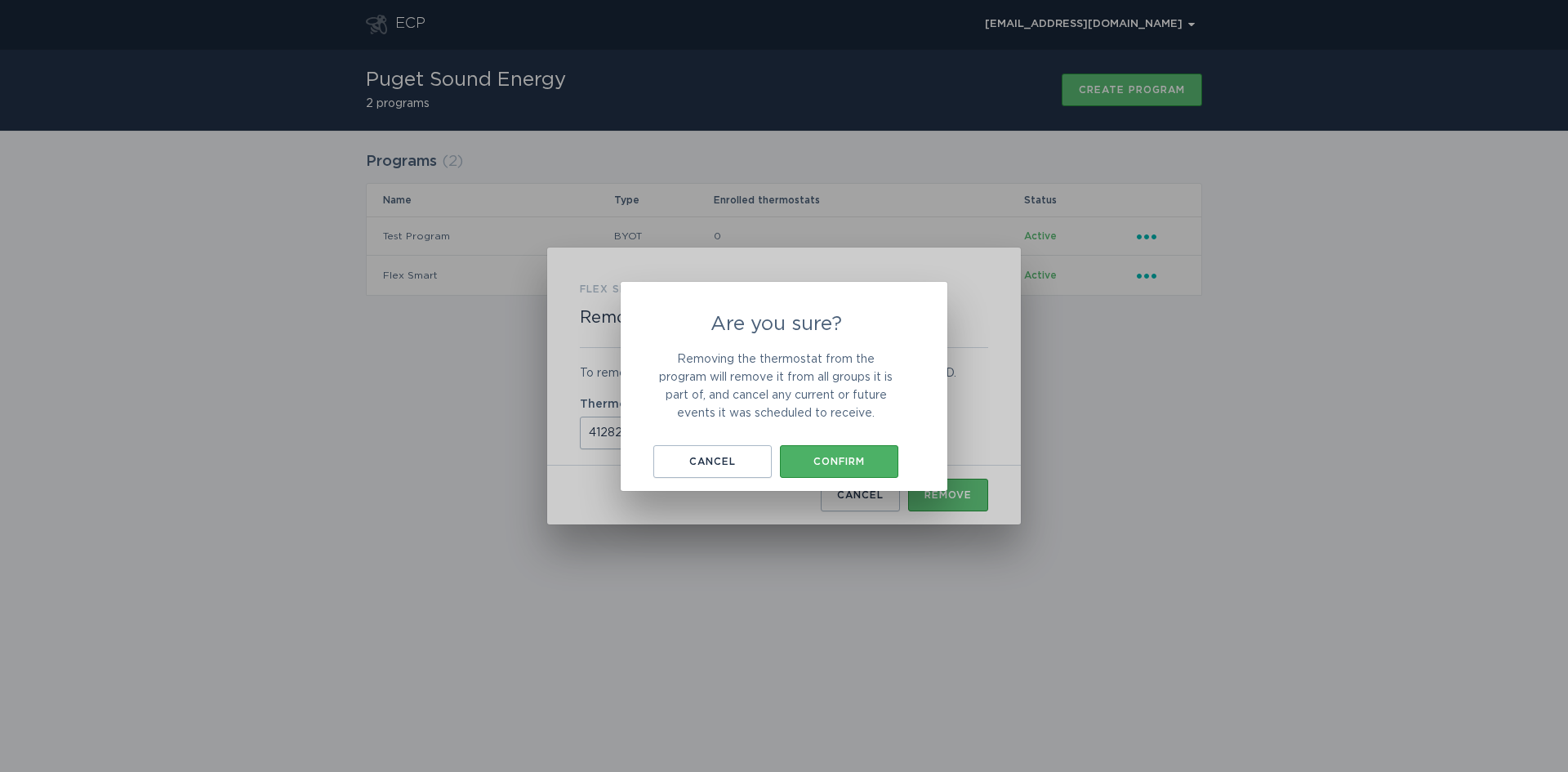
click at [856, 460] on div "Confirm" at bounding box center [839, 461] width 103 height 10
